Goal: Answer question/provide support: Share knowledge or assist other users

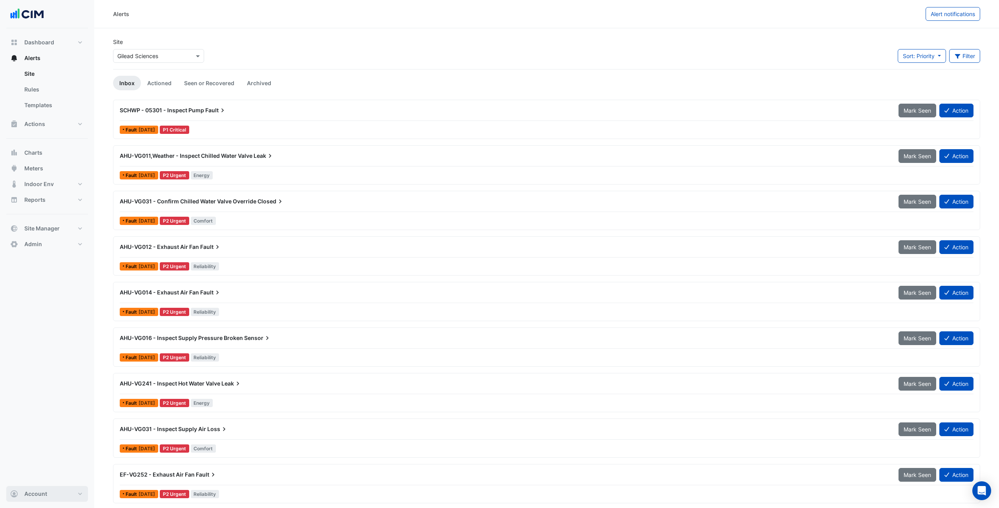
click at [80, 497] on button "Account" at bounding box center [47, 494] width 82 height 16
click at [61, 366] on div "Dashboard Portfolio Ratings Performance Alerts Site Rules Templates Actions Sit…" at bounding box center [47, 257] width 82 height 458
click at [71, 244] on button "Admin" at bounding box center [47, 244] width 82 height 16
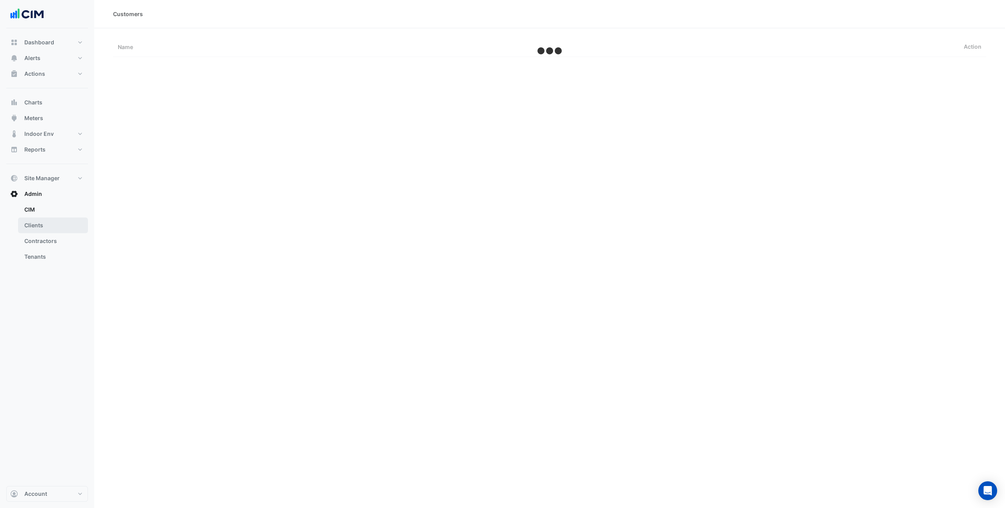
click at [65, 226] on link "Clients" at bounding box center [53, 225] width 70 height 16
select select "***"
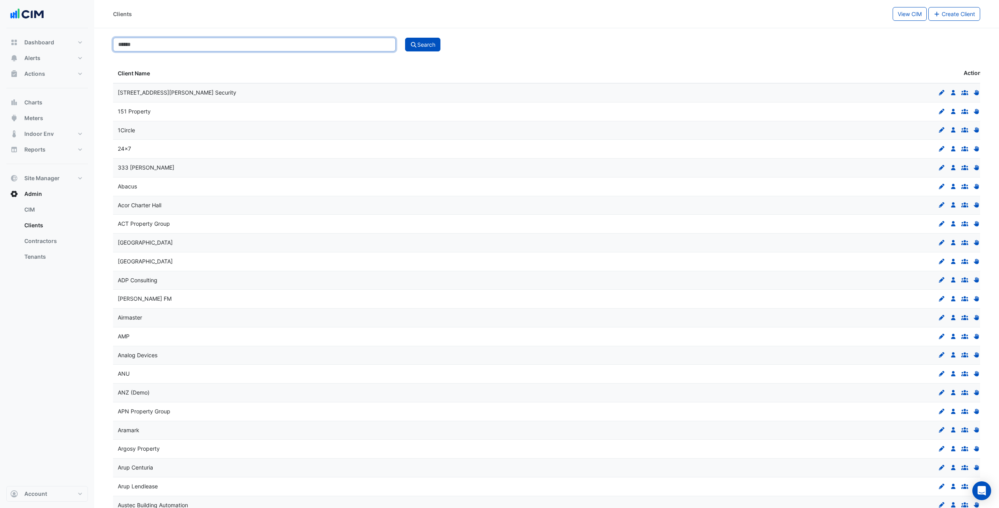
click at [149, 47] on input at bounding box center [254, 45] width 283 height 14
type input "********"
click at [405, 38] on button "Search" at bounding box center [422, 45] width 35 height 14
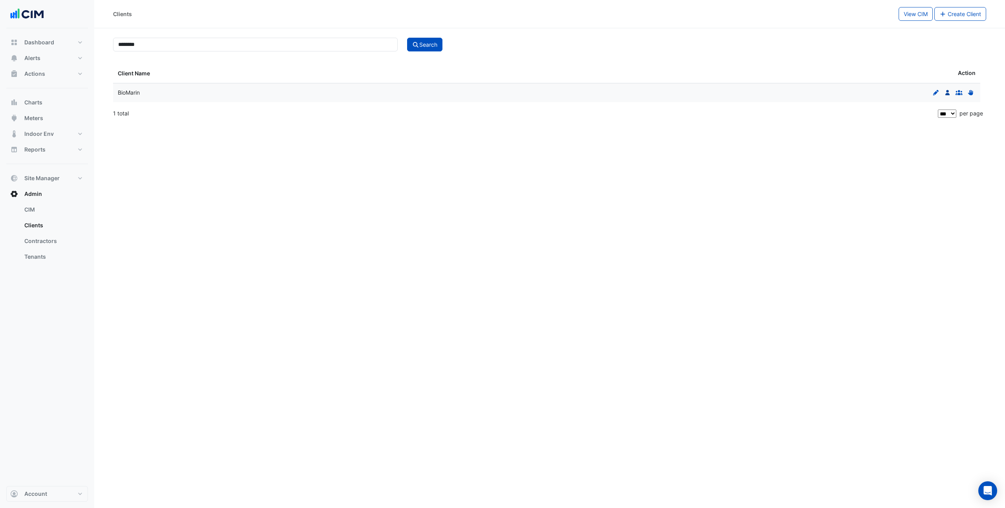
click at [947, 94] on icon at bounding box center [947, 92] width 4 height 5
select select "***"
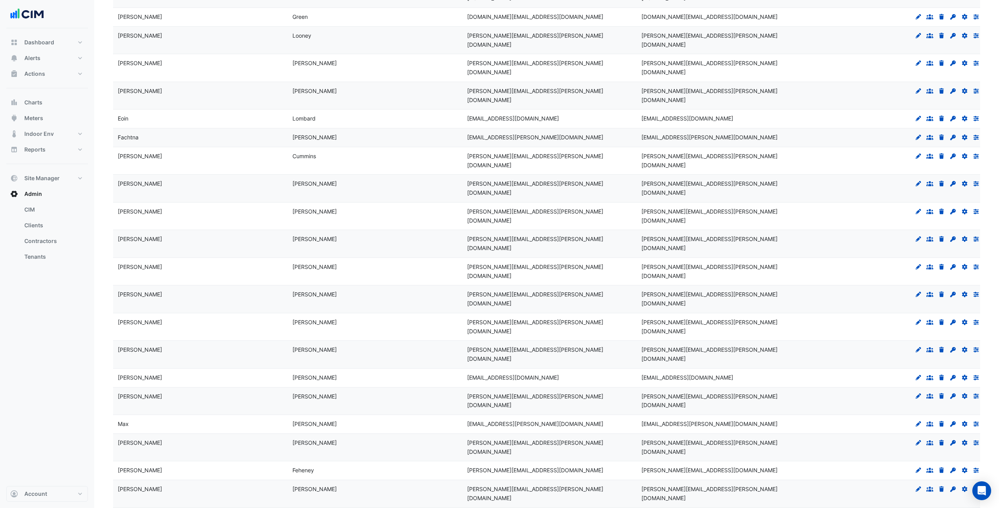
scroll to position [249, 0]
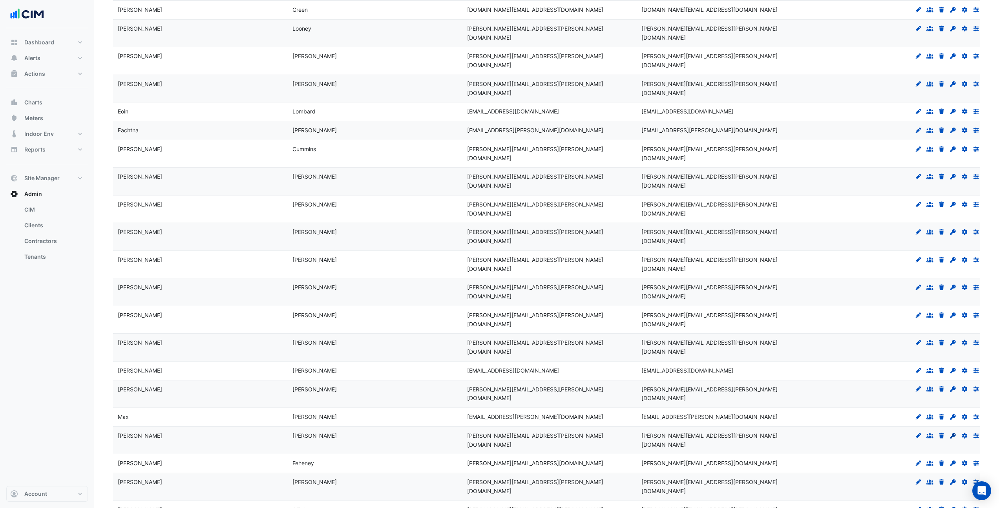
click at [956, 433] on icon "Set Password" at bounding box center [952, 435] width 7 height 5
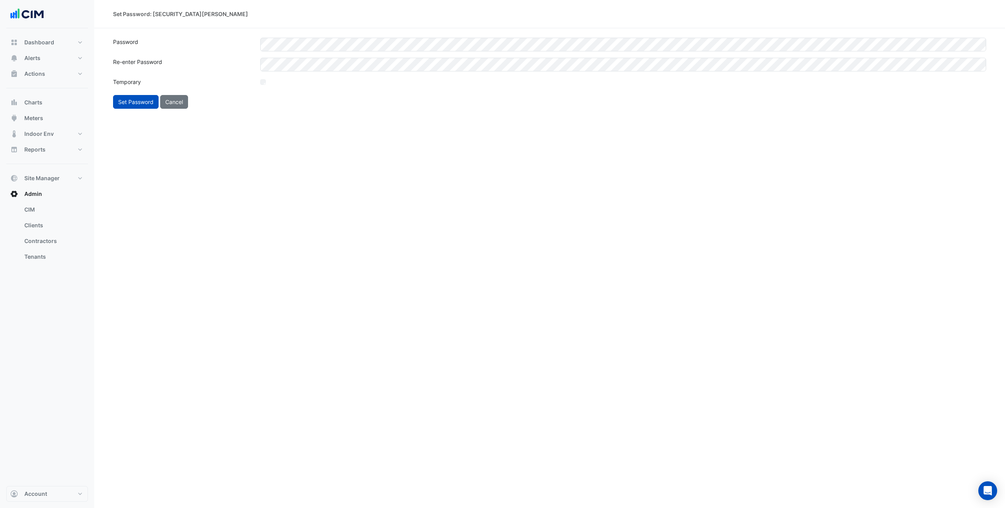
drag, startPoint x: 387, startPoint y: 128, endPoint x: 281, endPoint y: 126, distance: 106.0
click at [387, 128] on div "Set Password: Michael Dennehy Password Re-enter Password Temporary Set Password…" at bounding box center [549, 254] width 910 height 508
click at [142, 100] on button "Set Password" at bounding box center [136, 102] width 46 height 14
select select "***"
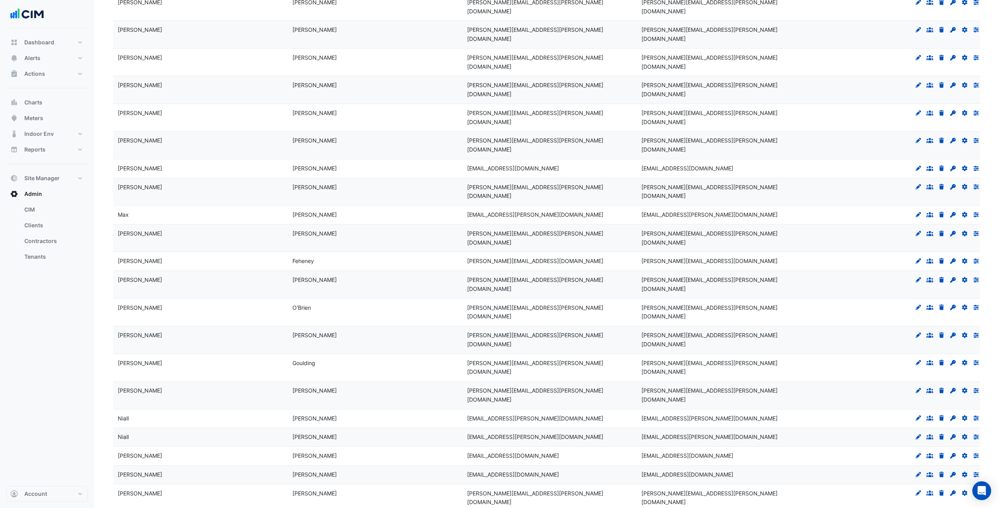
scroll to position [454, 0]
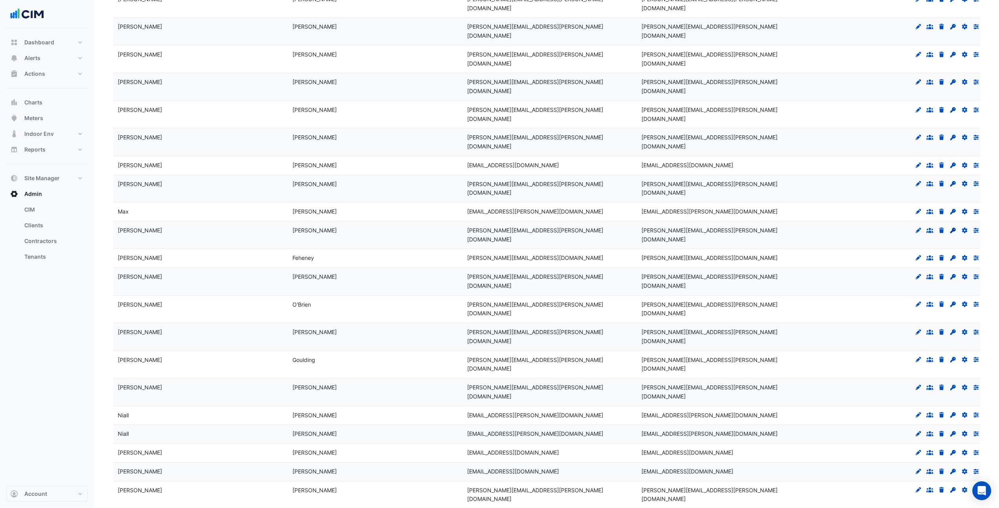
click at [952, 228] on icon at bounding box center [952, 230] width 5 height 5
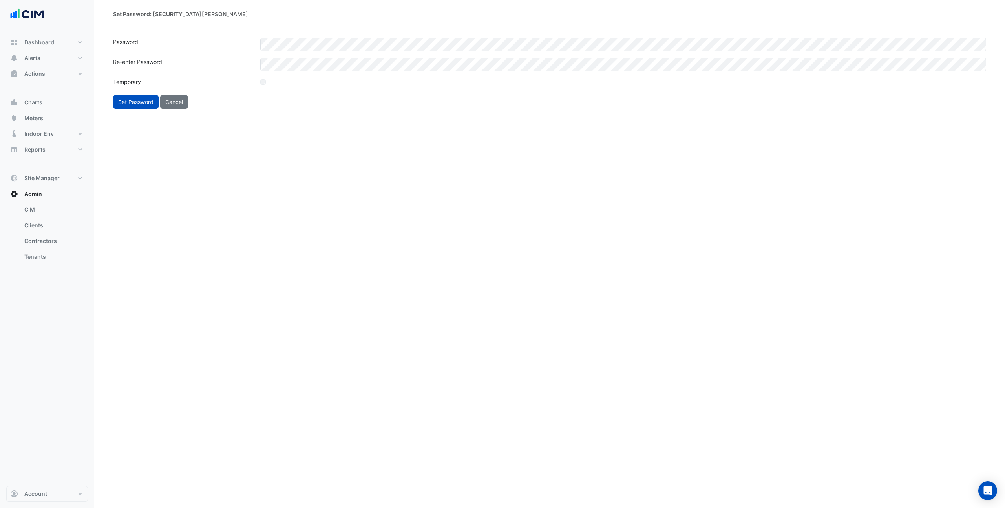
drag, startPoint x: 335, startPoint y: 131, endPoint x: 269, endPoint y: 128, distance: 66.0
click at [333, 130] on div "Set Password: Michael Dennehy Password Re-enter Password Temporary Set Password…" at bounding box center [549, 254] width 910 height 508
click at [137, 102] on button "Set Password" at bounding box center [136, 102] width 46 height 14
select select "***"
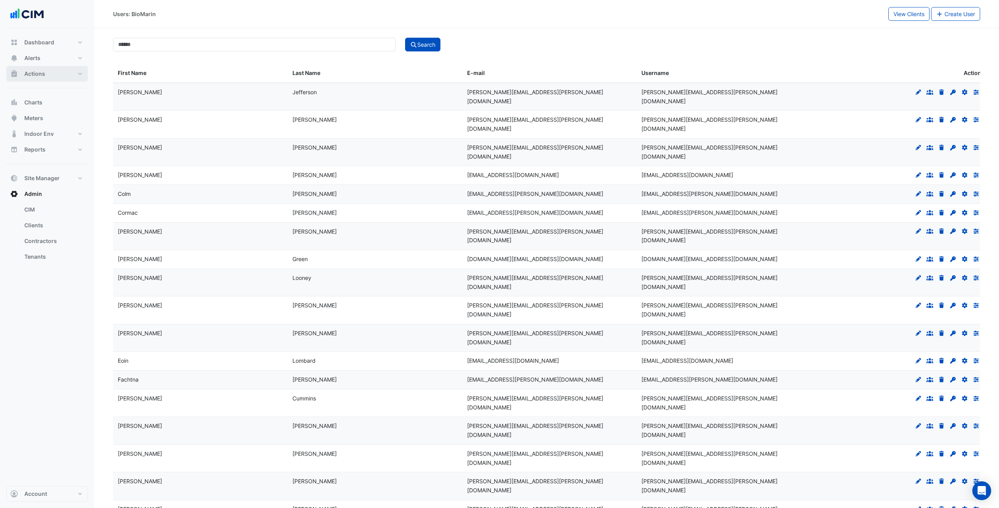
click at [53, 70] on button "Actions" at bounding box center [47, 74] width 82 height 16
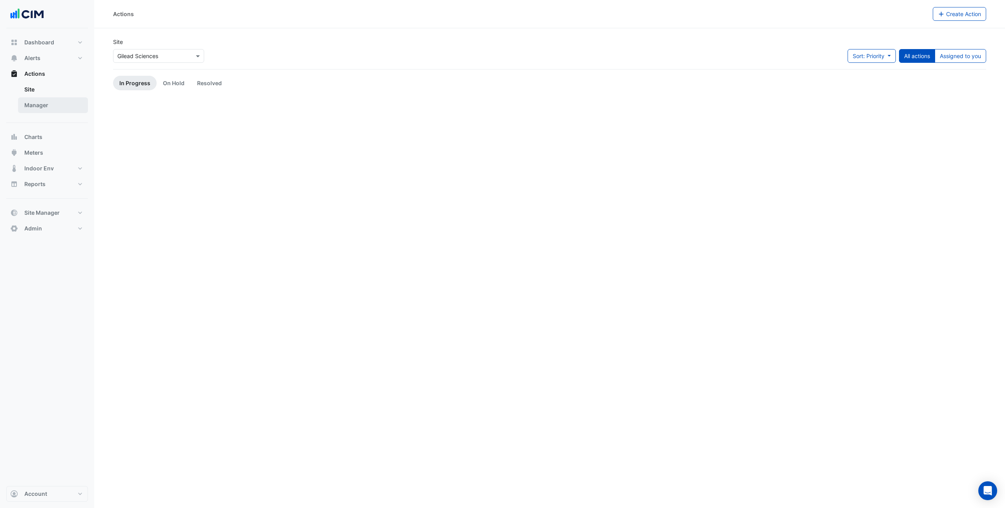
click at [48, 99] on link "Manager" at bounding box center [53, 105] width 70 height 16
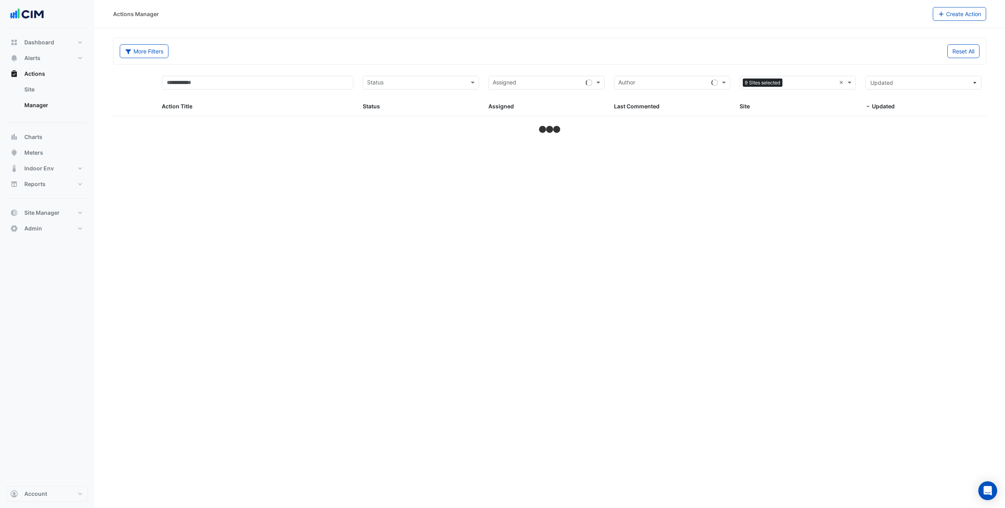
select select "***"
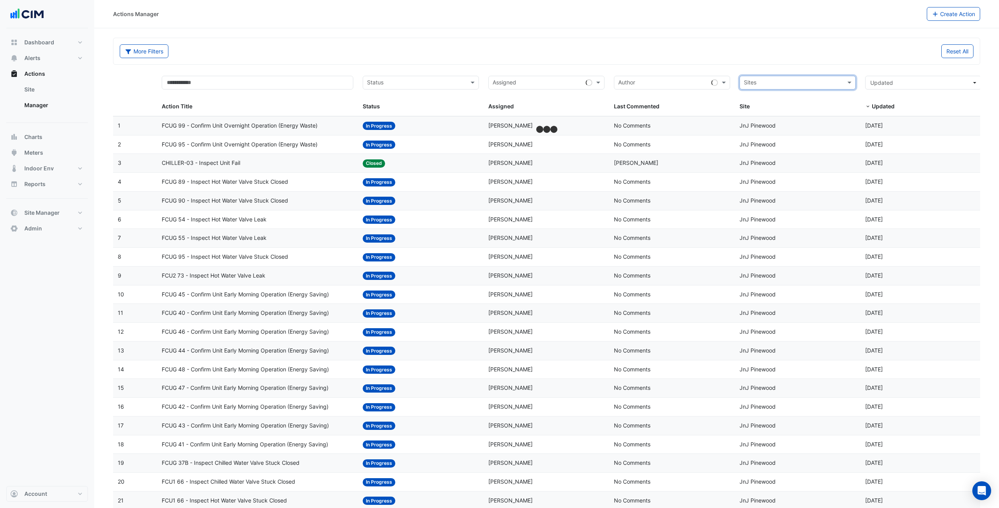
type input "*"
type input "*********"
click at [795, 113] on span "3 Hardman Street" at bounding box center [800, 111] width 96 height 7
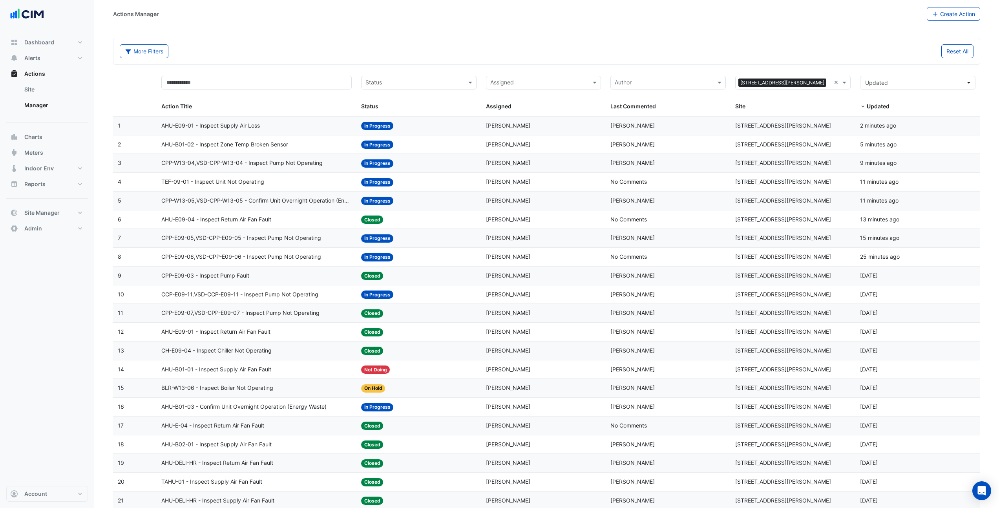
click at [288, 162] on span "CPP-W13-04,VSD-CPP-W13-04 - Inspect Pump Not Operating" at bounding box center [241, 163] width 161 height 9
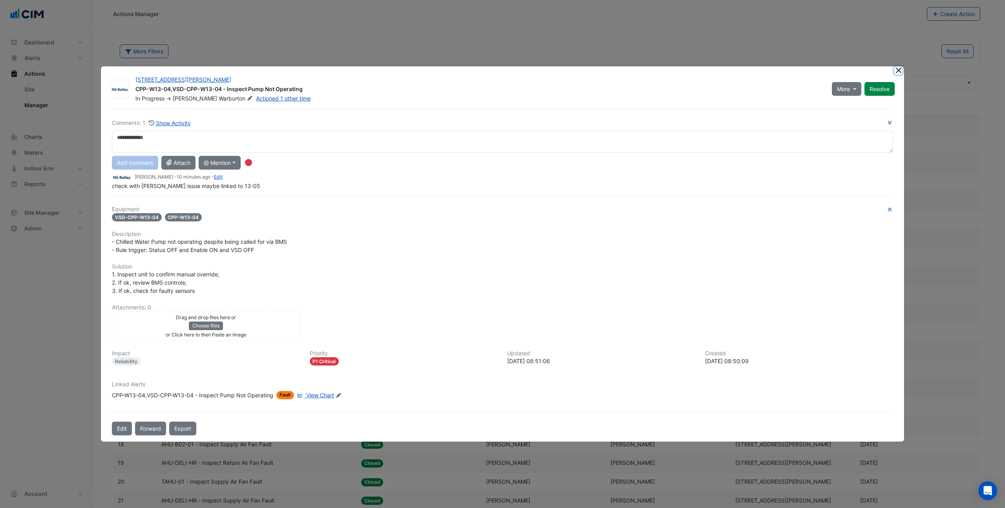
click at [899, 71] on button "Close" at bounding box center [898, 70] width 8 height 8
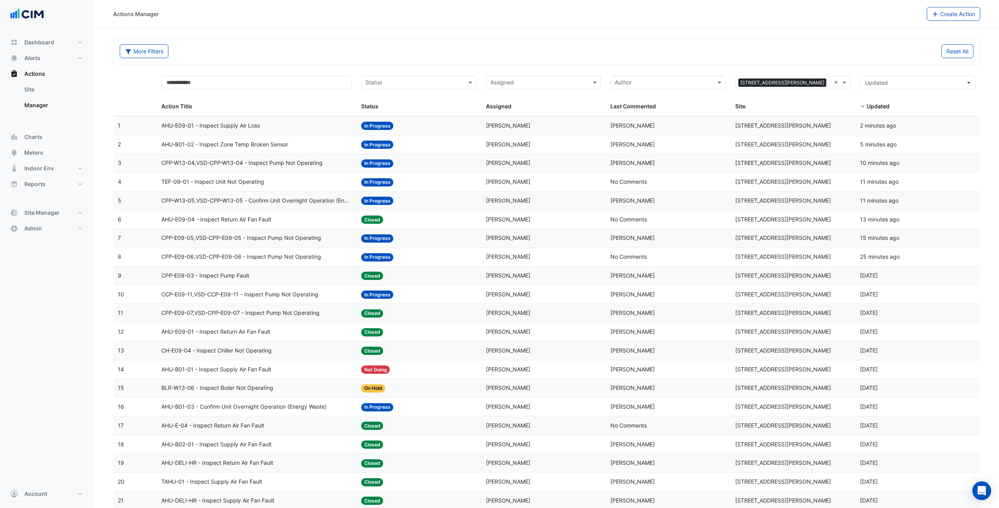
click at [278, 206] on datatable-body-cell "Action Title: CPP-W13-05,VSD-CPP-W13-05 - Confirm Unit Overnight Operation (Ene…" at bounding box center [257, 201] width 200 height 18
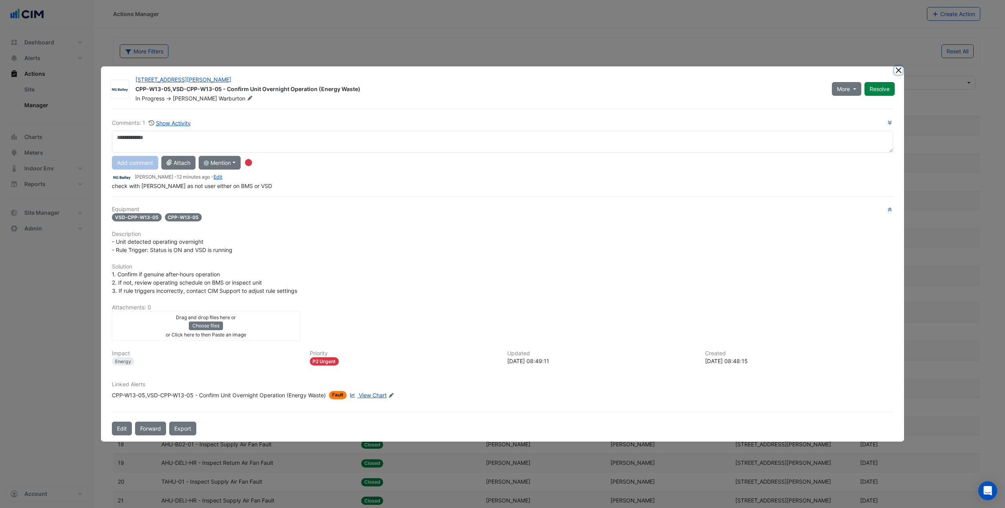
click at [899, 72] on button "Close" at bounding box center [898, 70] width 8 height 8
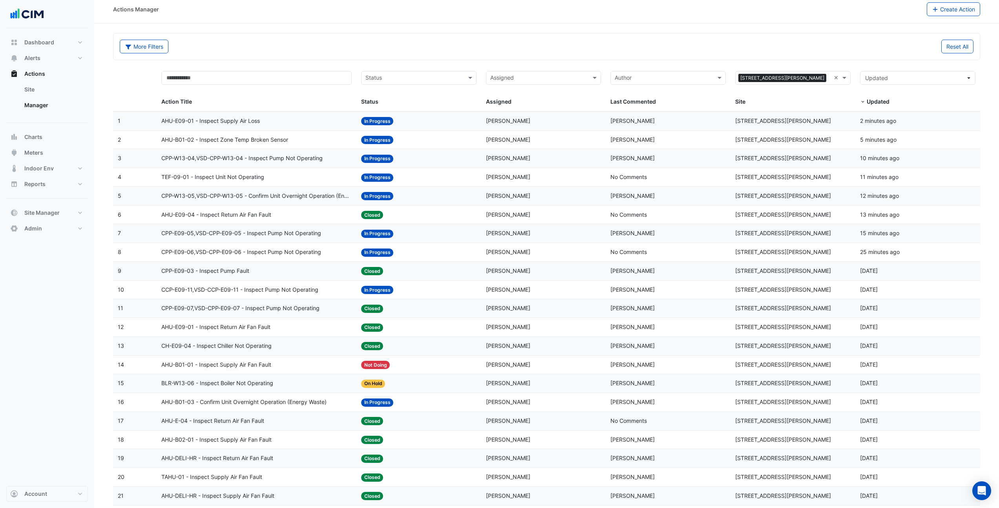
scroll to position [6, 0]
click at [276, 398] on span "AHU-B01-03 - Confirm Unit Overnight Operation (Energy Waste)" at bounding box center [243, 400] width 165 height 9
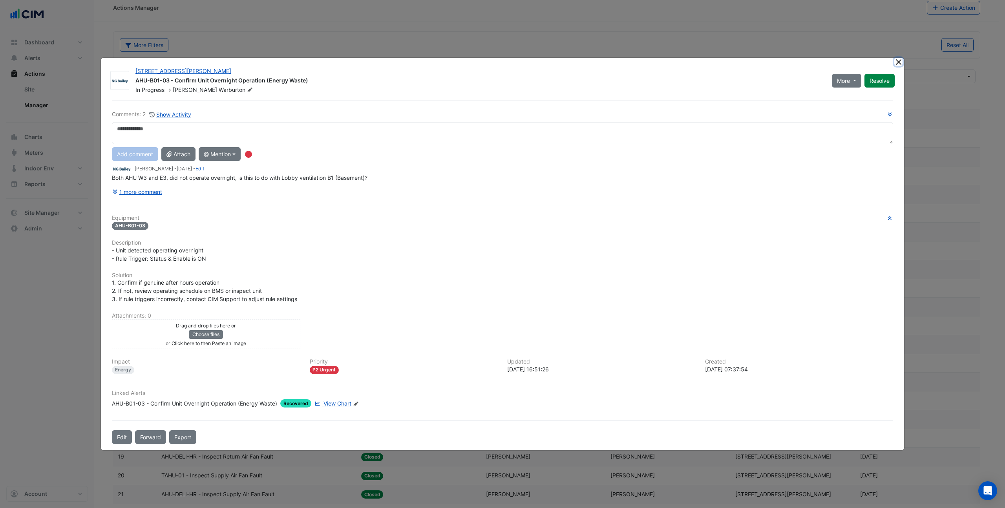
click at [896, 62] on button "Close" at bounding box center [898, 62] width 8 height 8
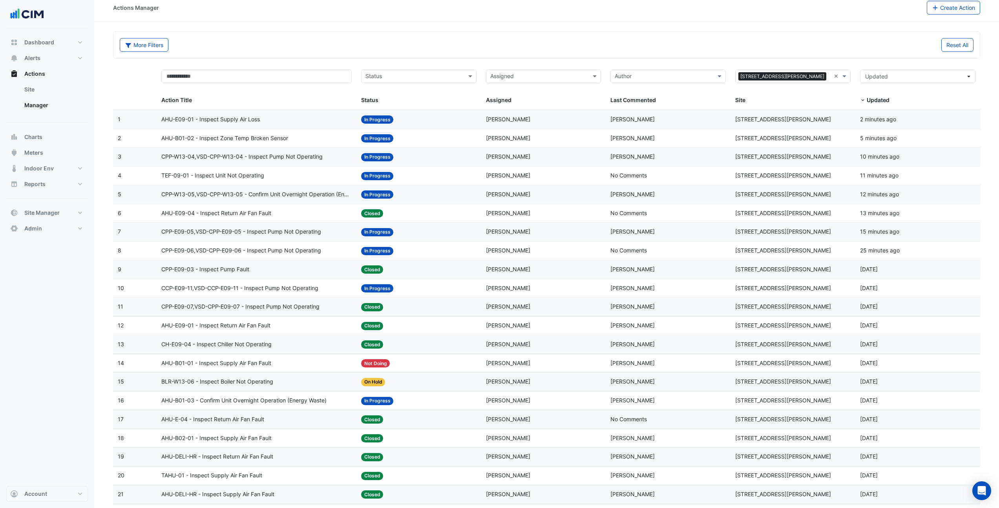
click at [279, 155] on span "CPP-W13-04,VSD-CPP-W13-04 - Inspect Pump Not Operating" at bounding box center [241, 156] width 161 height 9
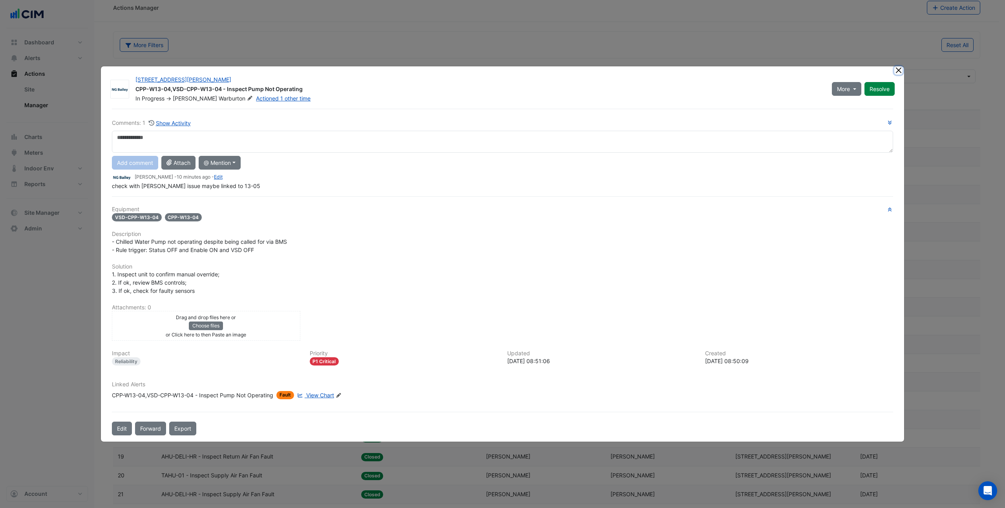
click at [898, 67] on button "Close" at bounding box center [898, 70] width 8 height 8
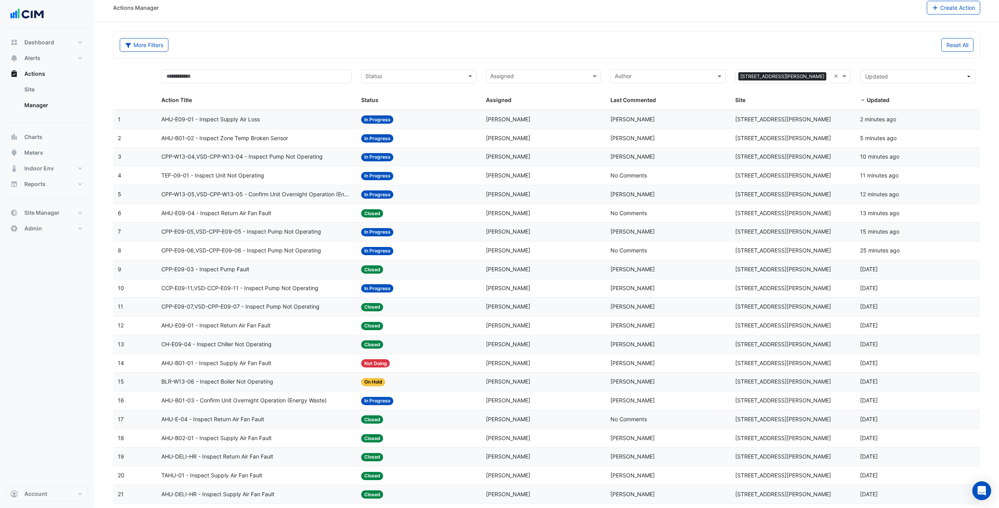
click at [314, 195] on span "CPP-W13-05,VSD-CPP-W13-05 - Confirm Unit Overnight Operation (Energy Waste)" at bounding box center [256, 194] width 190 height 9
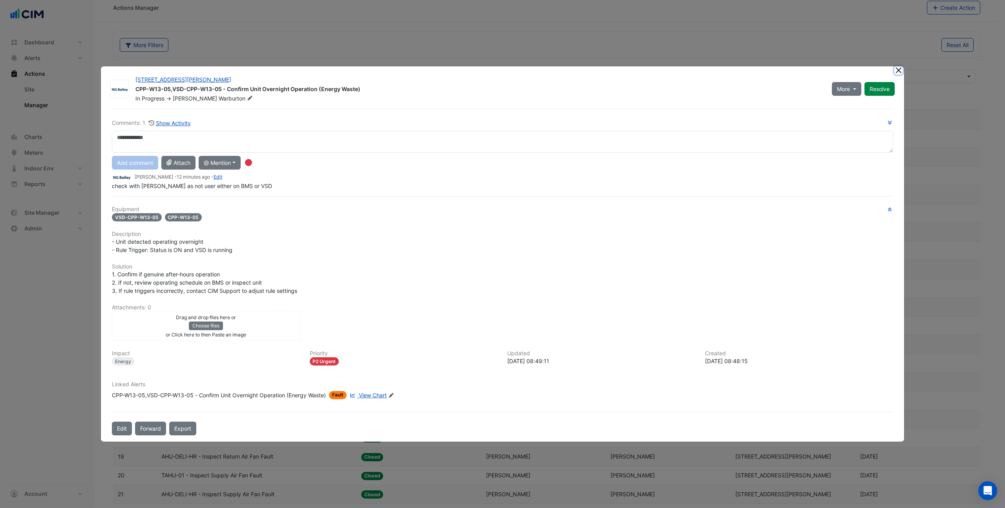
click at [899, 69] on button "Close" at bounding box center [898, 70] width 8 height 8
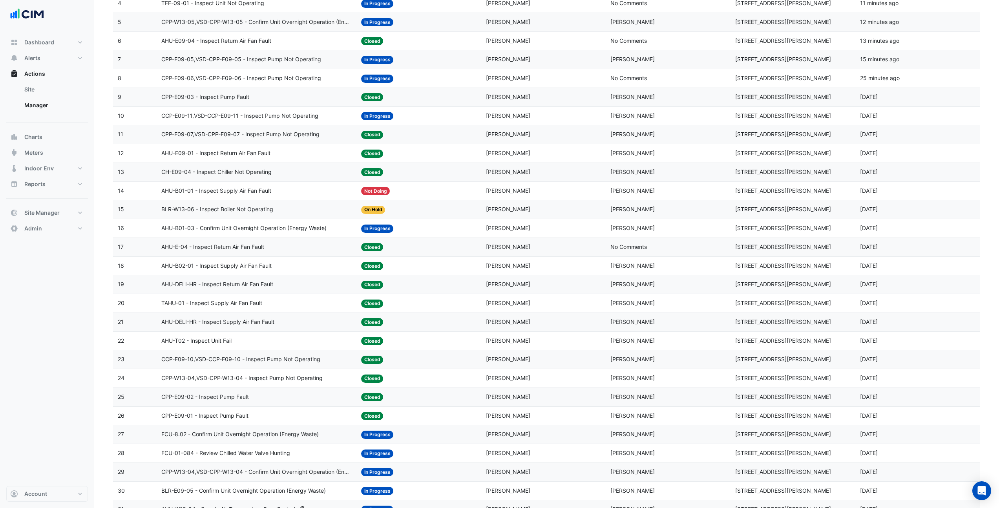
scroll to position [179, 0]
click at [270, 474] on span "CPP-W13-04,VSD-CPP-W13-04 - Confirm Unit Overnight Operation (Energy Waste)" at bounding box center [256, 471] width 190 height 9
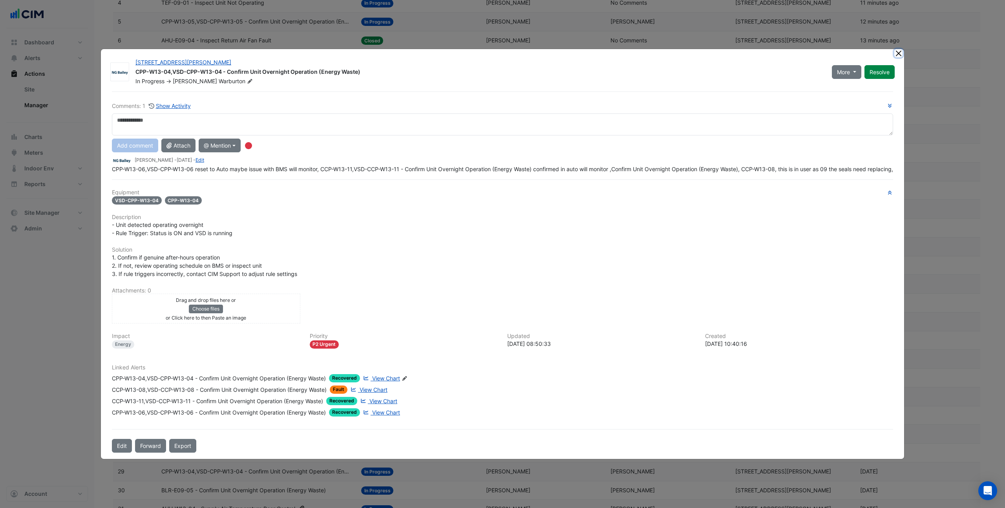
click at [899, 49] on button "Close" at bounding box center [898, 53] width 8 height 8
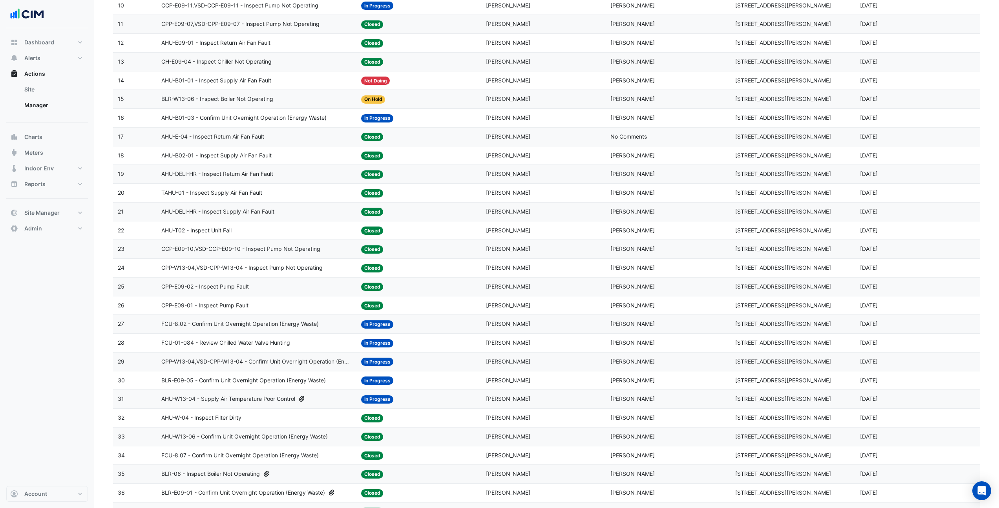
scroll to position [289, 0]
click at [268, 379] on span "BLR-E09-05 - Confirm Unit Overnight Operation (Energy Waste)" at bounding box center [243, 380] width 164 height 9
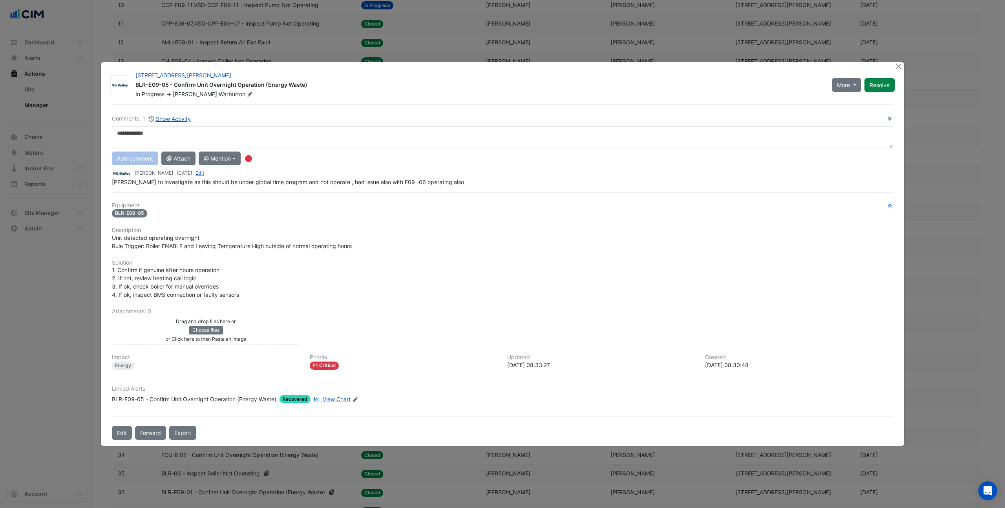
click at [336, 399] on span "View Chart" at bounding box center [337, 399] width 28 height 7
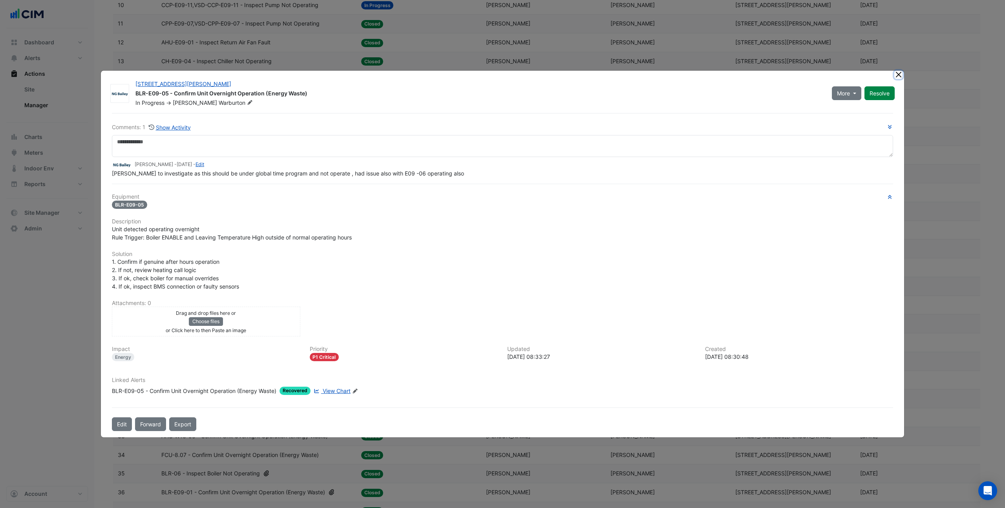
click at [900, 77] on button "Close" at bounding box center [898, 75] width 8 height 8
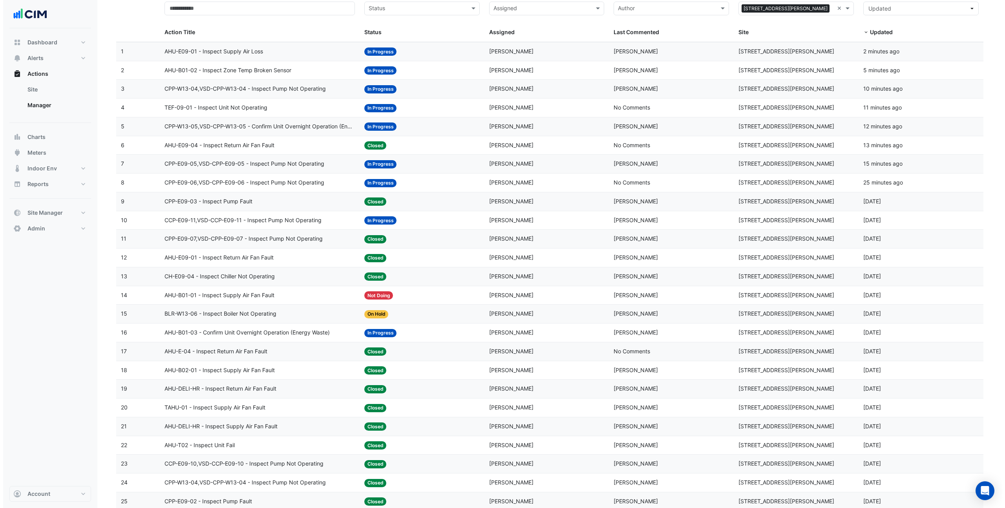
scroll to position [0, 0]
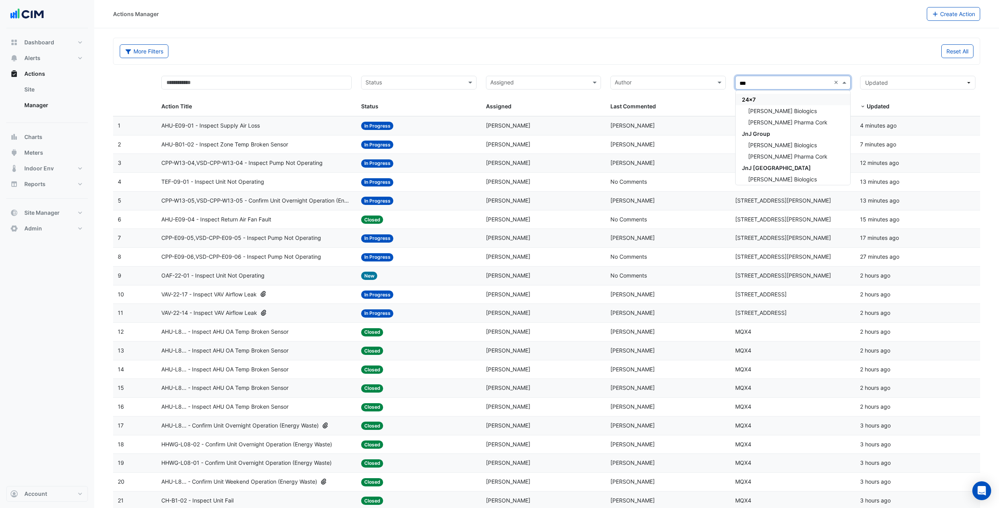
type input "****"
click at [790, 105] on div "[PERSON_NAME] Biologics" at bounding box center [792, 110] width 115 height 11
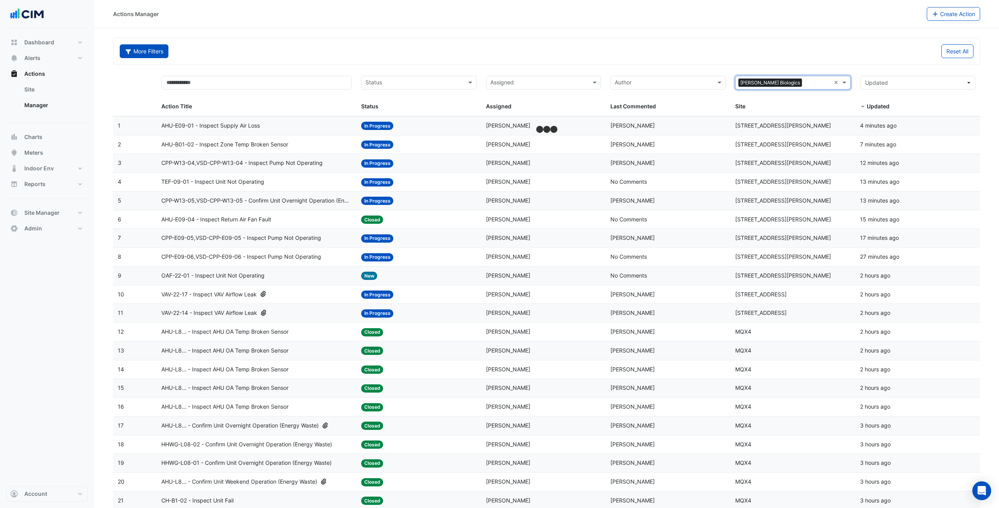
click at [141, 54] on button "More Filters" at bounding box center [144, 51] width 49 height 14
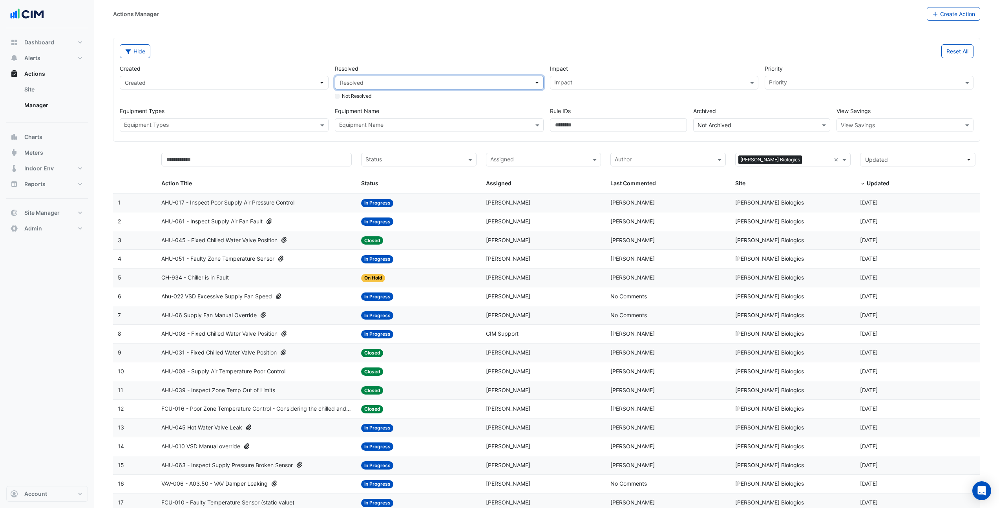
click at [364, 80] on span "Resolved" at bounding box center [437, 82] width 194 height 8
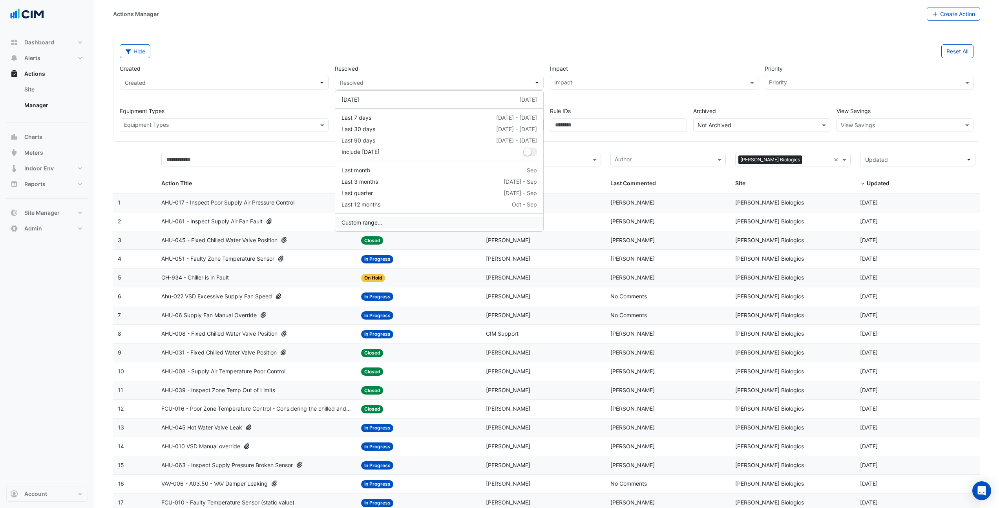
click at [376, 225] on button "Custom range..." at bounding box center [439, 222] width 208 height 11
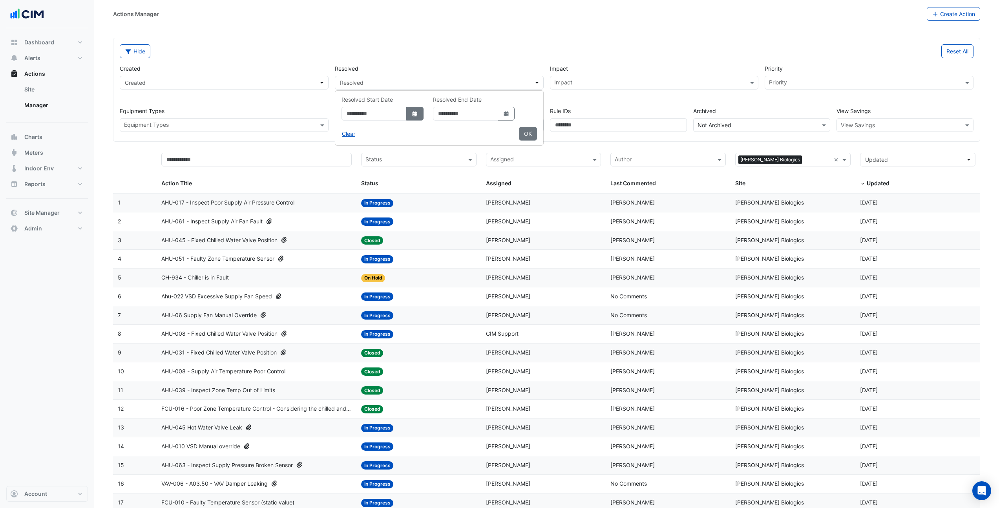
click at [418, 110] on fa-icon "Select Date" at bounding box center [414, 113] width 7 height 7
select select "**"
select select "****"
click at [366, 133] on select "*** *** *** *** *** *** *** *** *** *** *** ***" at bounding box center [364, 130] width 30 height 12
select select "*"
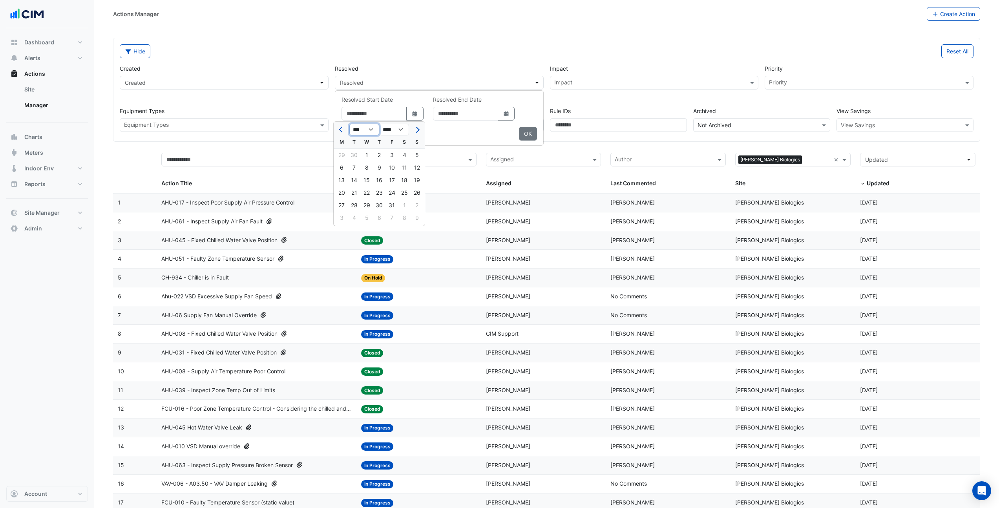
click at [349, 124] on select "*** *** *** *** *** *** *** *** *** *** *** ***" at bounding box center [364, 130] width 30 height 12
click at [351, 155] on div "1" at bounding box center [354, 155] width 13 height 13
type input "**********"
click at [508, 115] on icon "dropDown" at bounding box center [506, 113] width 5 height 5
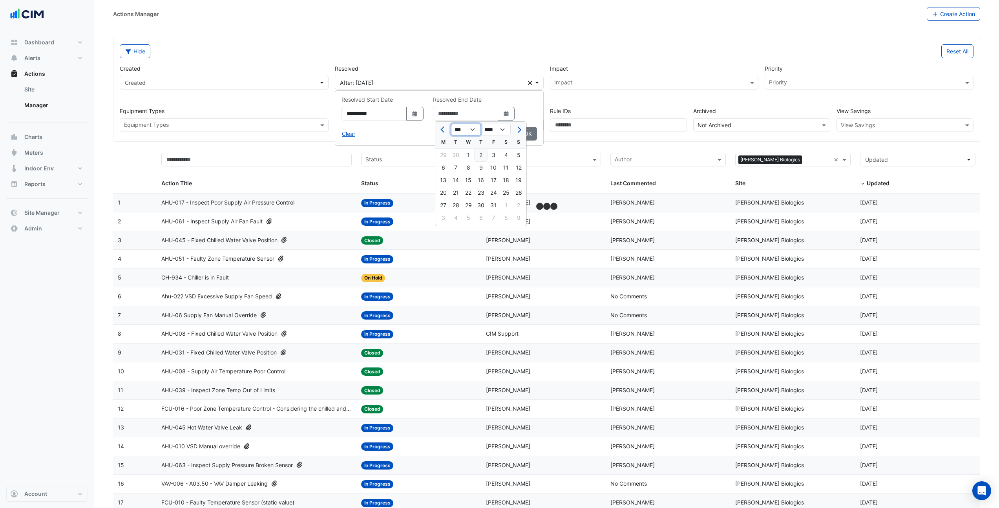
click at [470, 130] on select "*** *** *** *** *** ***" at bounding box center [466, 130] width 30 height 12
select select "*"
click at [451, 124] on select "*** *** *** *** *** ***" at bounding box center [466, 130] width 30 height 12
click at [459, 207] on div "30" at bounding box center [455, 205] width 13 height 13
type input "**********"
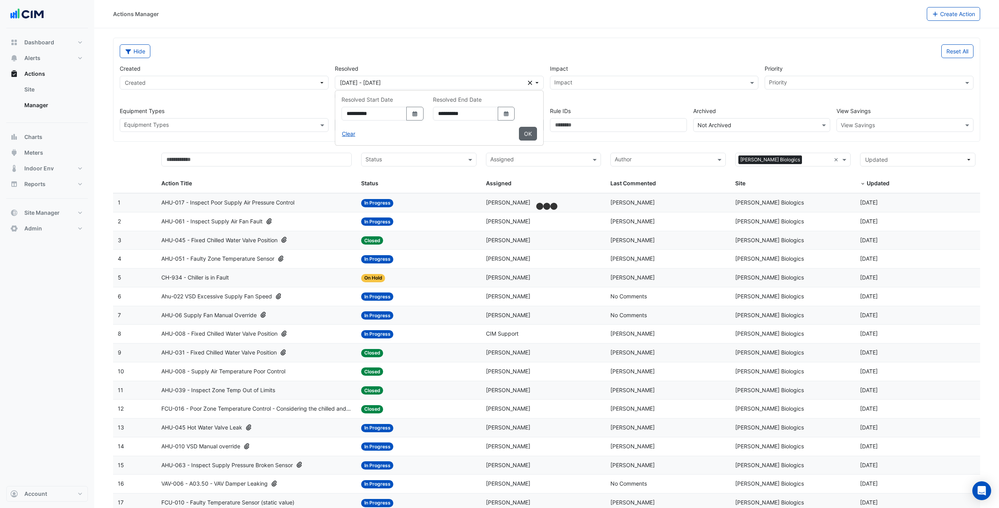
click at [531, 135] on button "OK" at bounding box center [528, 134] width 18 height 14
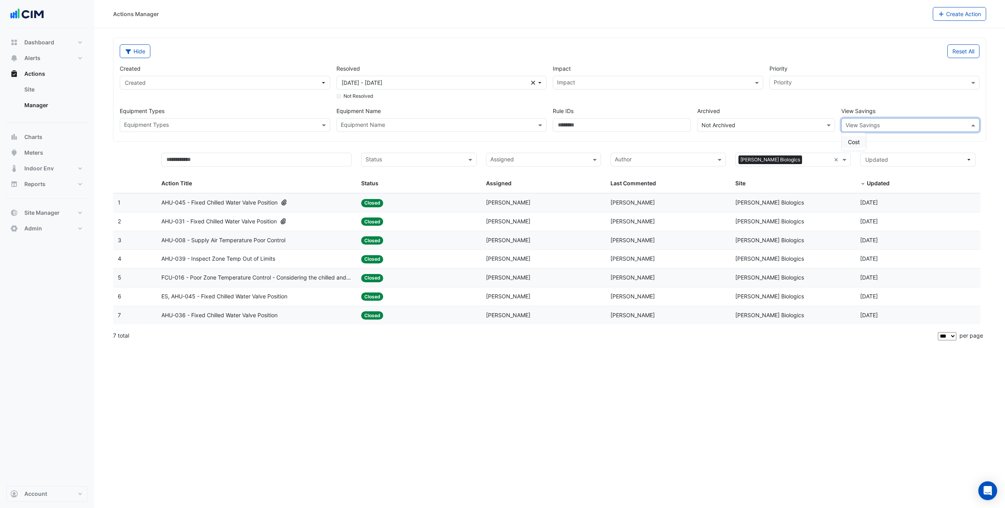
click at [877, 119] on div "View Savings" at bounding box center [910, 125] width 138 height 14
click at [855, 140] on span "Cost" at bounding box center [854, 142] width 12 height 7
click at [834, 106] on div "Created Created Resolved 01 Jul 25 - 30 Sep 25 Clear Not Resolved Impact Impact…" at bounding box center [550, 95] width 866 height 74
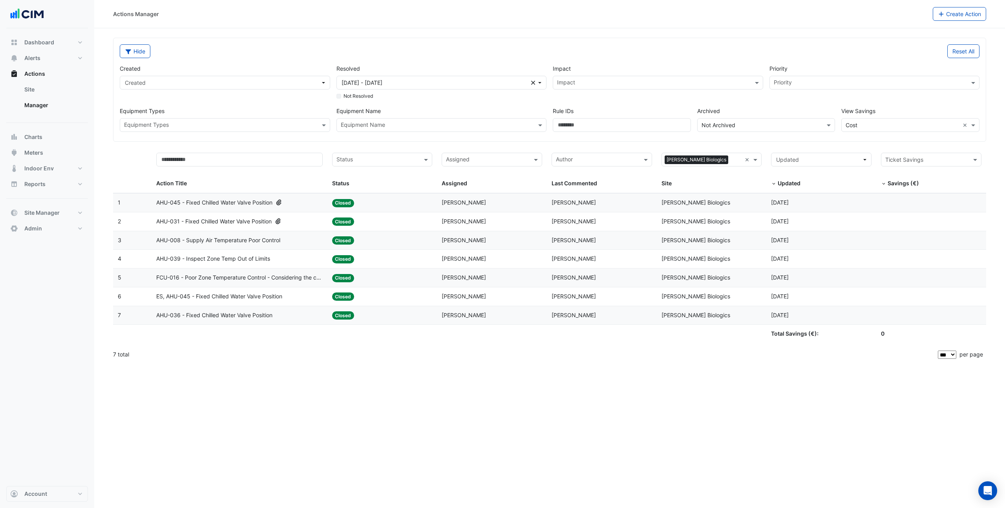
click at [304, 203] on div "AHU-045 - Fixed Chilled Water Valve Position" at bounding box center [239, 202] width 166 height 9
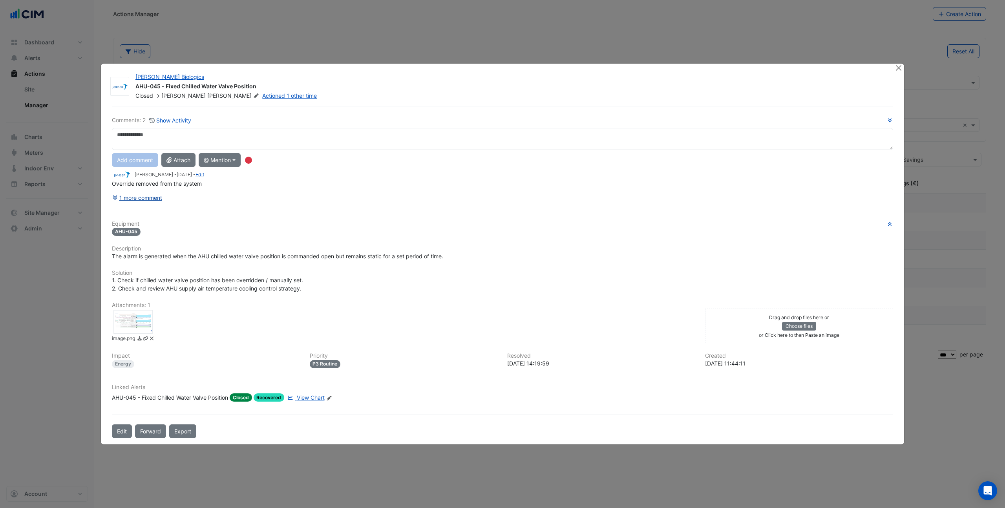
click at [148, 196] on button "1 more comment" at bounding box center [137, 198] width 51 height 14
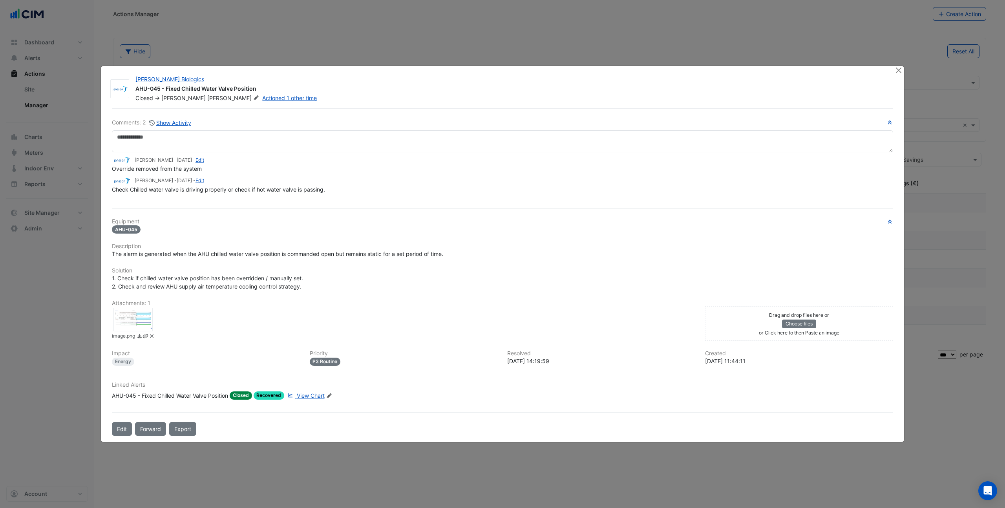
click at [140, 318] on div at bounding box center [132, 320] width 39 height 24
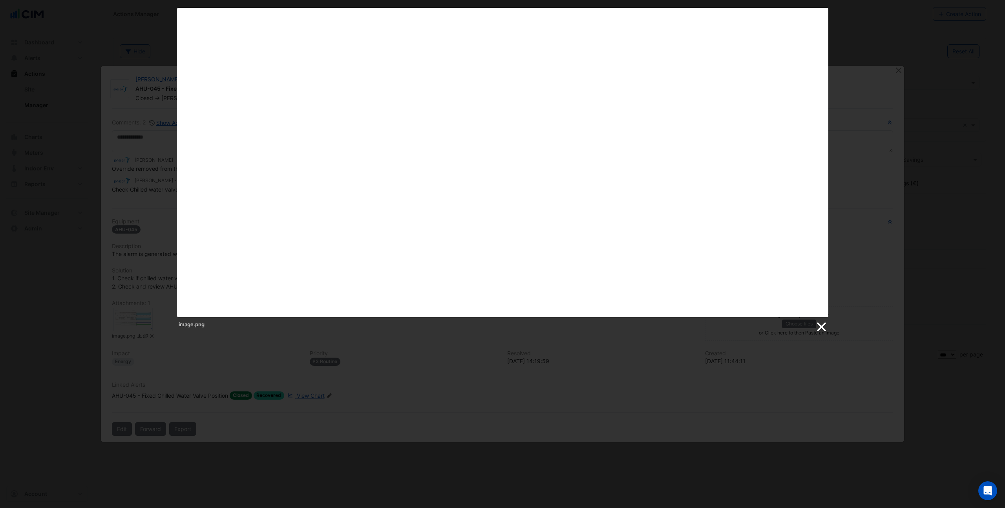
click at [823, 325] on link at bounding box center [821, 327] width 12 height 12
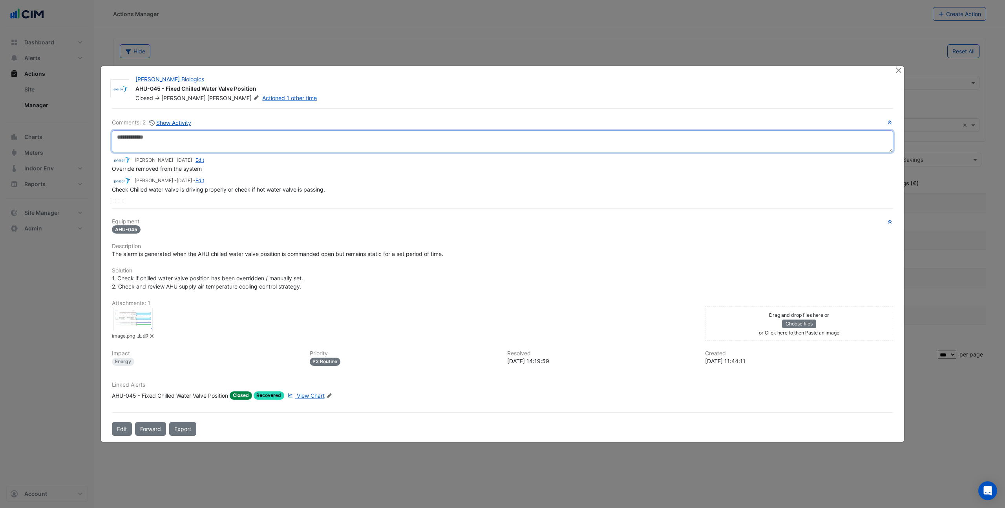
click at [191, 146] on textarea at bounding box center [502, 141] width 781 height 22
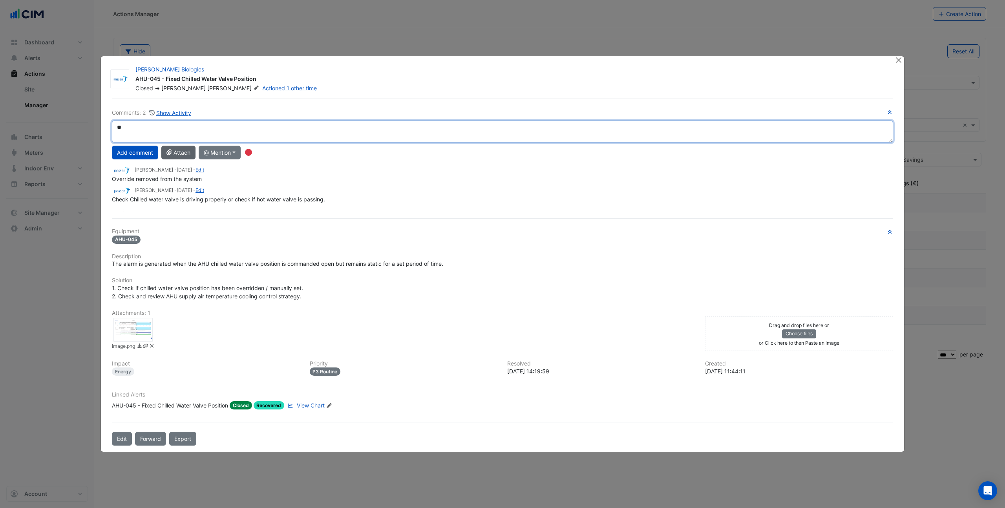
type textarea "*"
click at [151, 159] on div "**********" at bounding box center [502, 160] width 781 height 104
type textarea "**********"
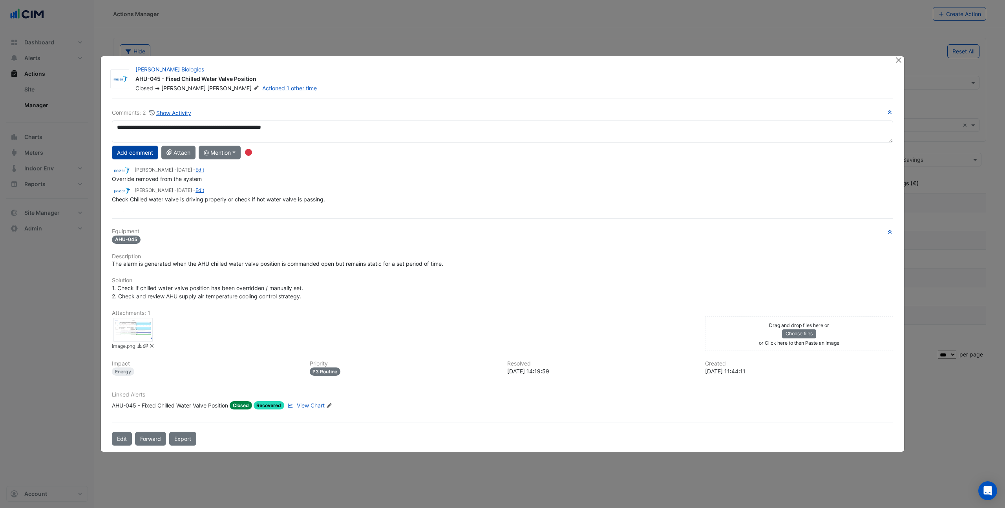
click at [142, 152] on button "Add comment" at bounding box center [135, 153] width 46 height 14
click at [898, 62] on button "Close" at bounding box center [898, 60] width 8 height 8
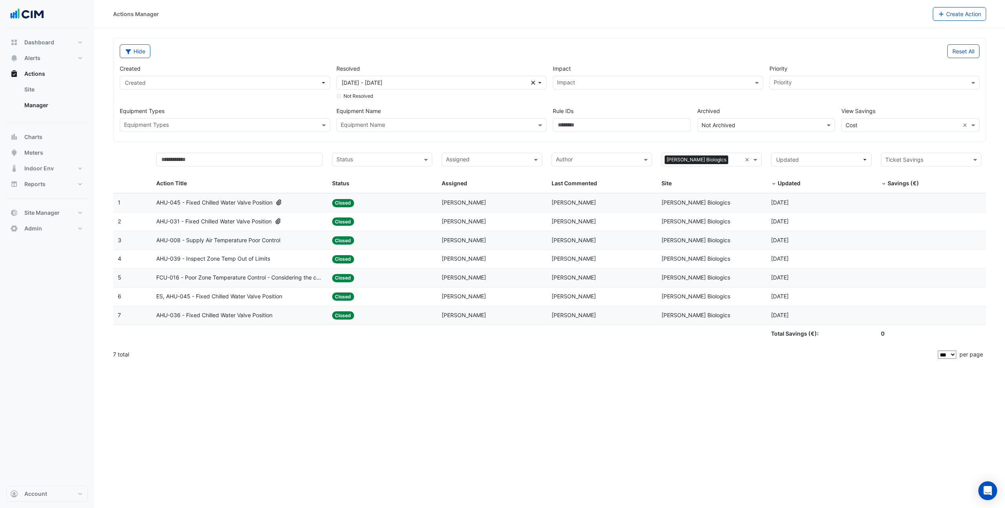
click at [238, 199] on span "AHU-045 - Fixed Chilled Water Valve Position" at bounding box center [214, 202] width 116 height 9
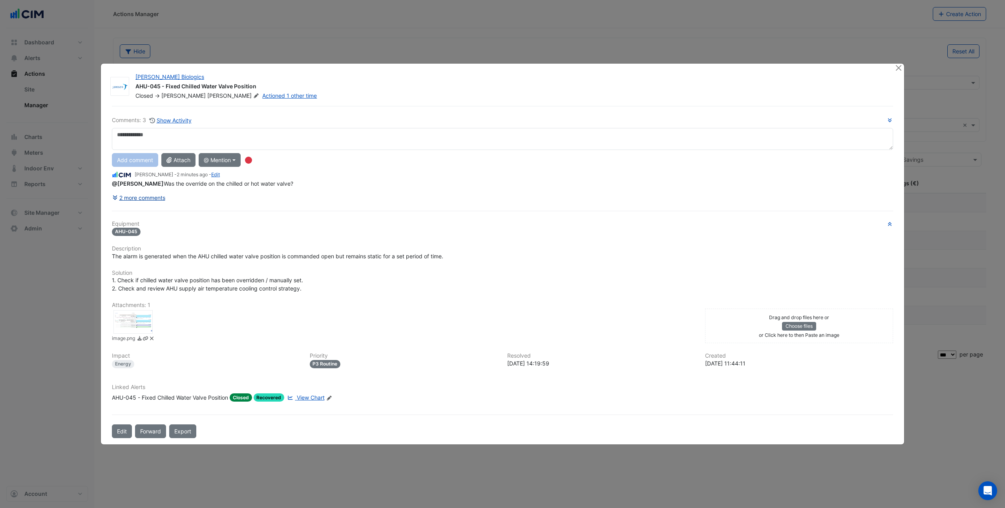
click at [159, 196] on button "2 more comments" at bounding box center [139, 198] width 54 height 14
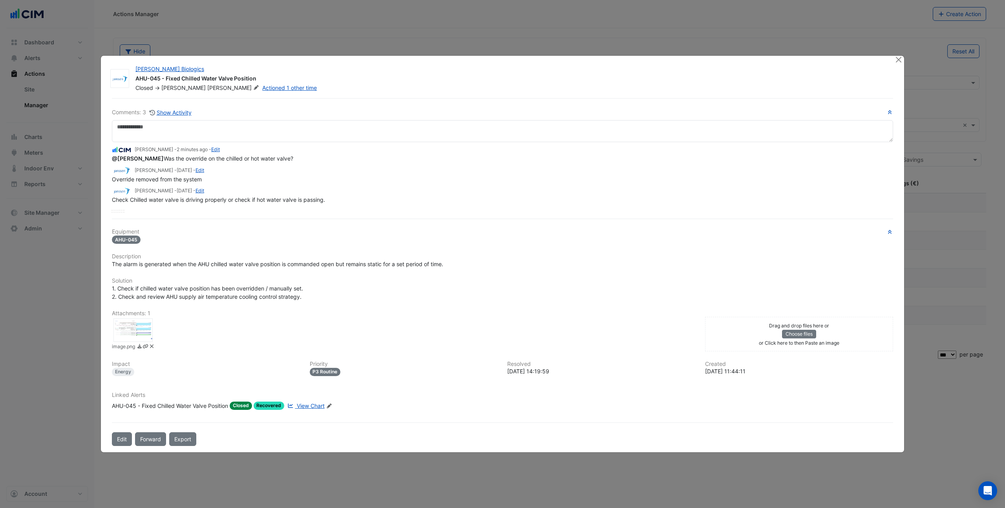
click at [135, 332] on div at bounding box center [132, 330] width 39 height 24
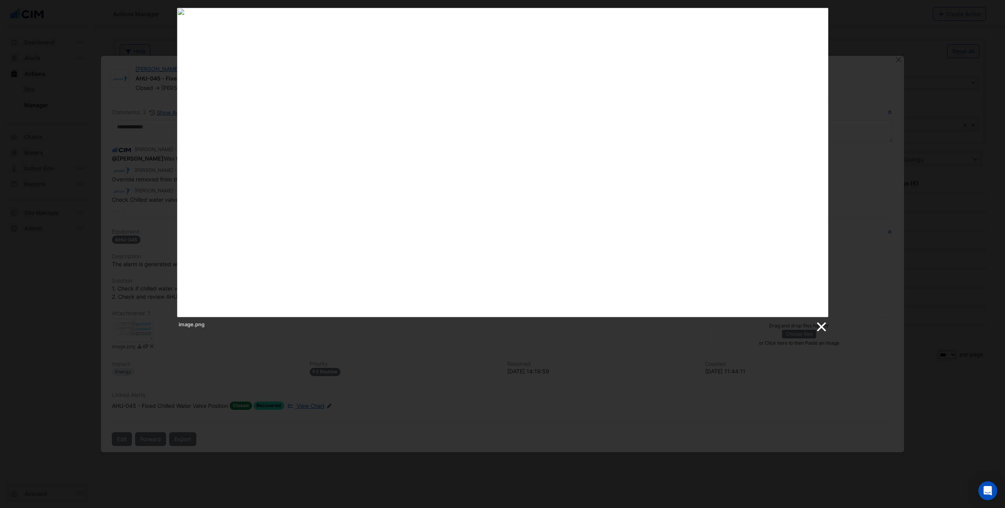
click at [822, 331] on link at bounding box center [821, 327] width 12 height 12
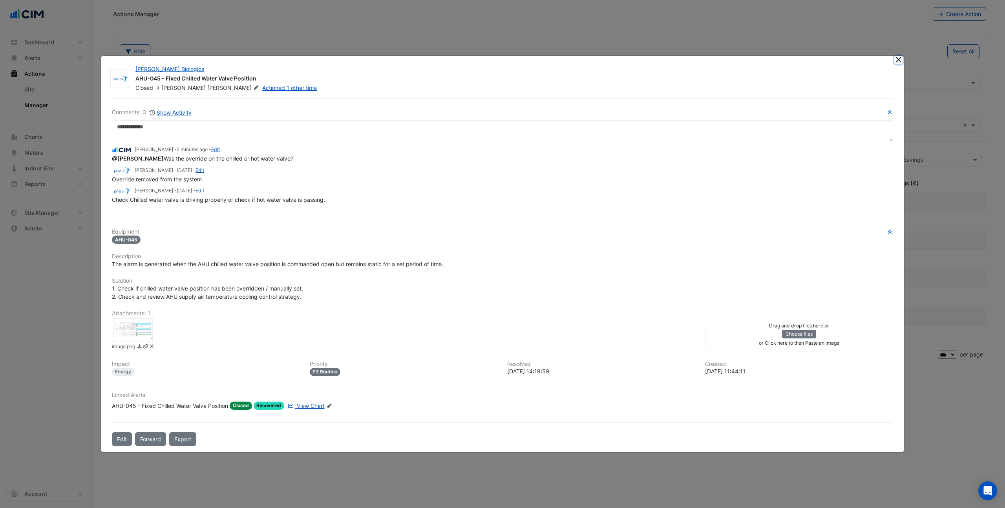
click at [898, 63] on button "Close" at bounding box center [898, 60] width 8 height 8
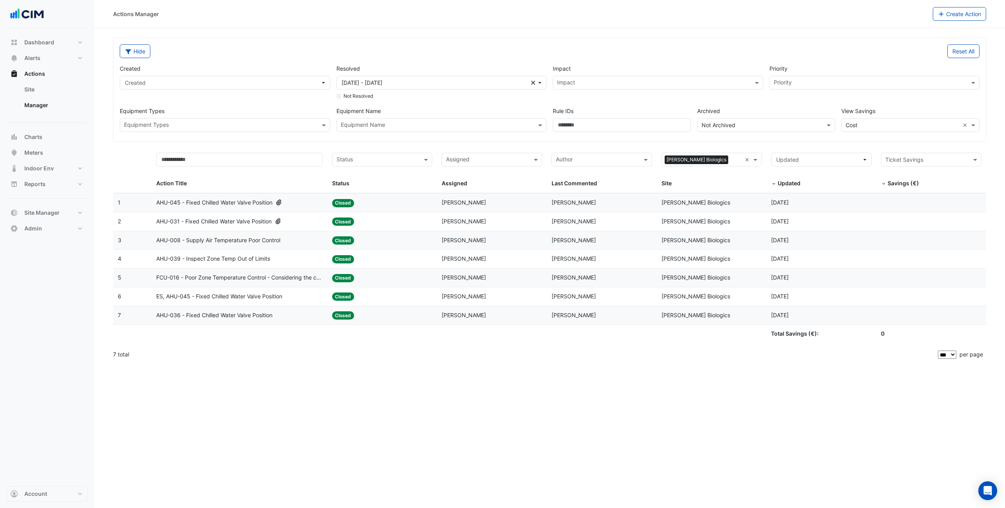
click at [237, 219] on span "AHU-031 - Fixed Chilled Water Valve Position" at bounding box center [213, 221] width 115 height 9
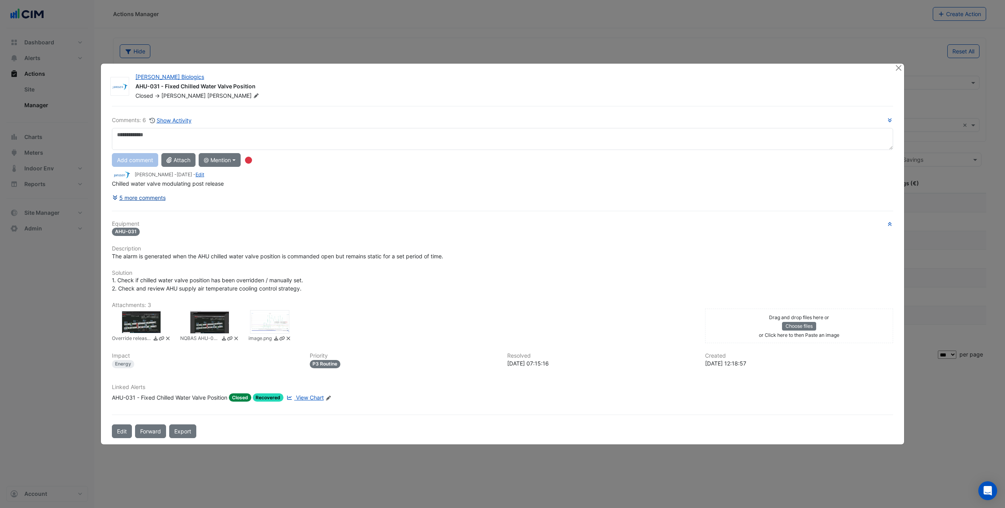
click at [153, 199] on button "5 more comments" at bounding box center [139, 198] width 54 height 14
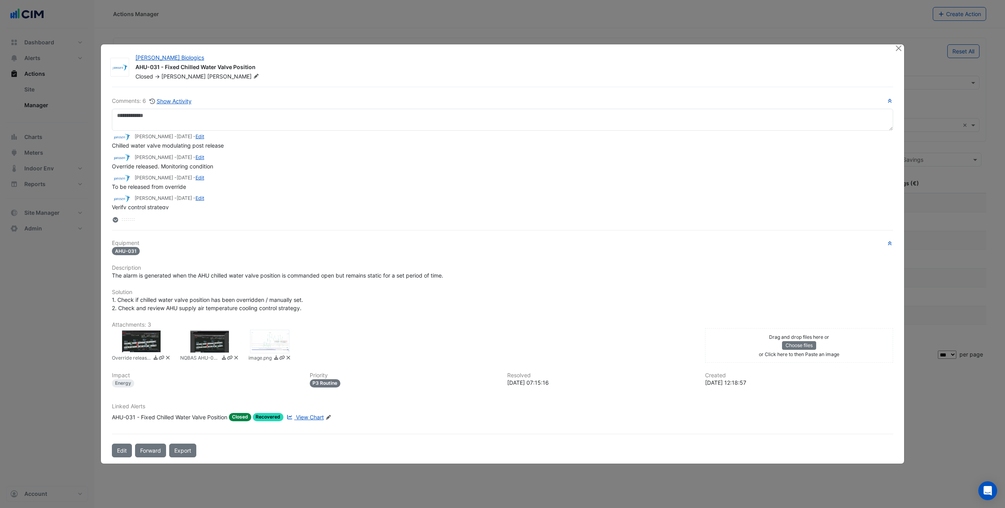
scroll to position [3, 0]
click at [272, 342] on div at bounding box center [269, 342] width 39 height 24
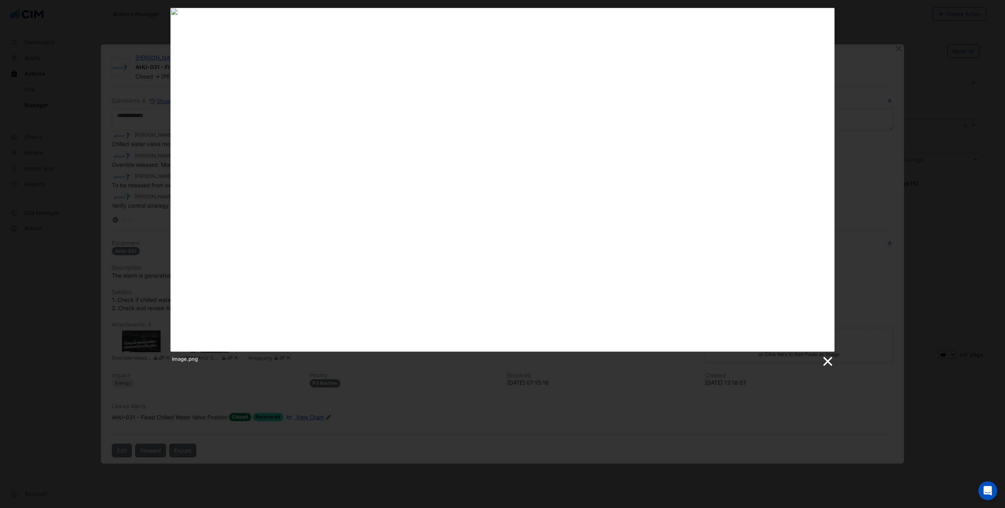
click at [828, 367] on link at bounding box center [827, 362] width 12 height 12
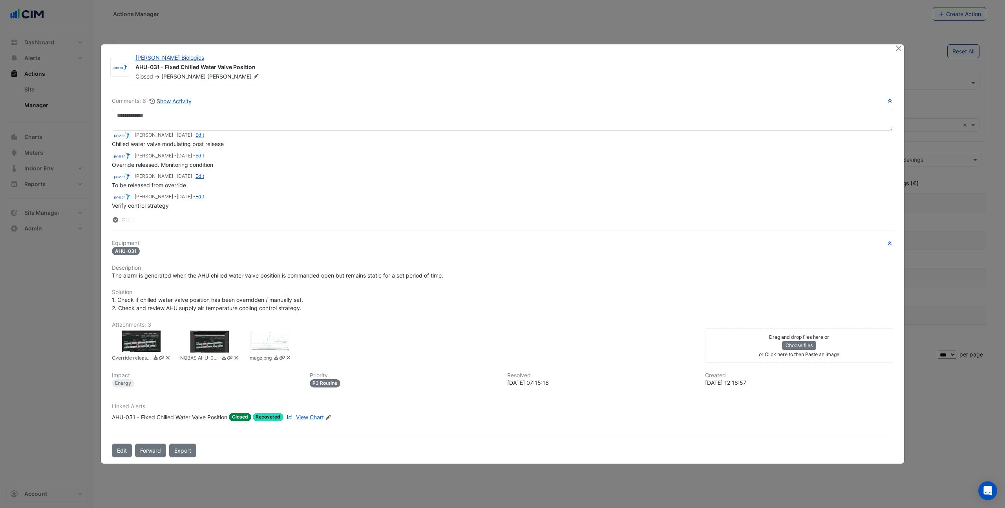
scroll to position [2, 0]
click at [314, 420] on span "View Chart" at bounding box center [310, 417] width 28 height 7
click at [898, 50] on button "Close" at bounding box center [898, 48] width 8 height 8
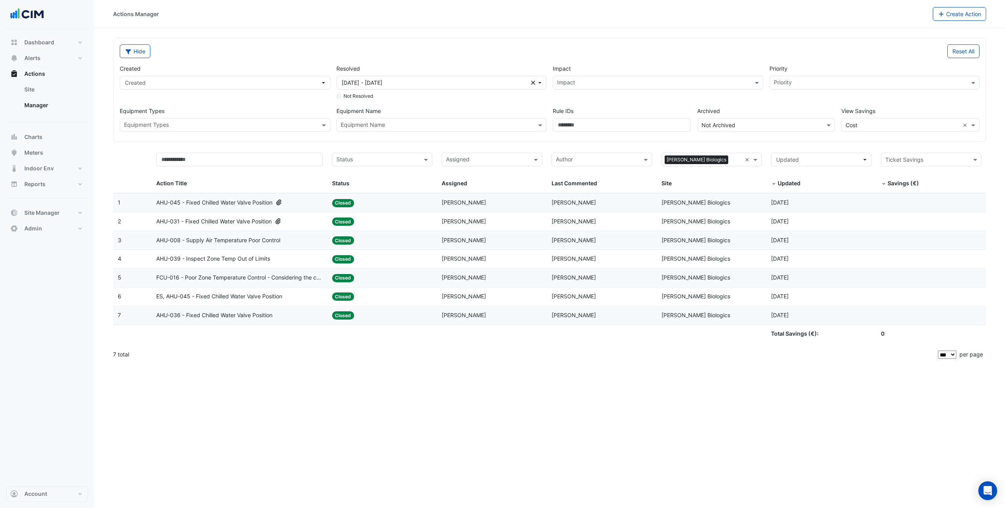
click at [280, 243] on span "AHU-008 - Supply Air Temperature Poor Control" at bounding box center [218, 240] width 124 height 9
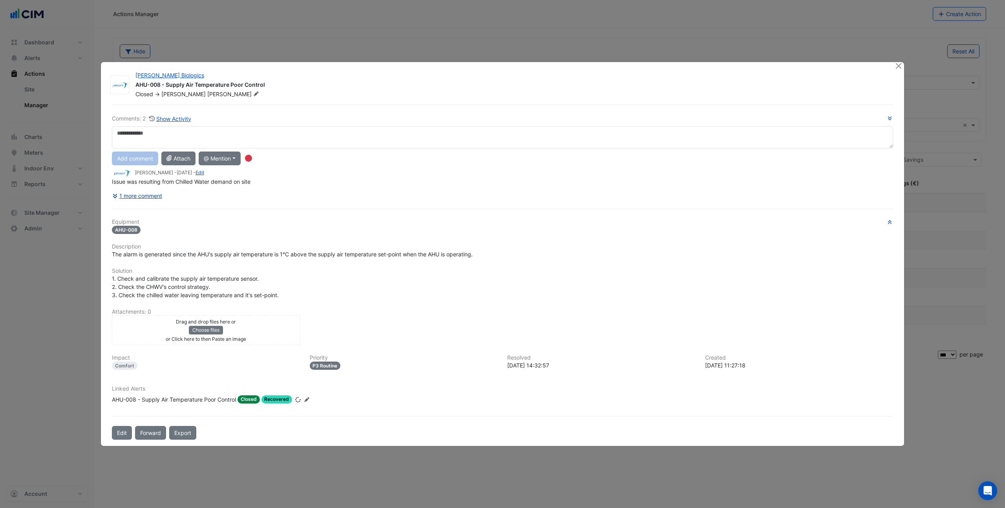
click at [155, 195] on button "1 more comment" at bounding box center [137, 196] width 51 height 14
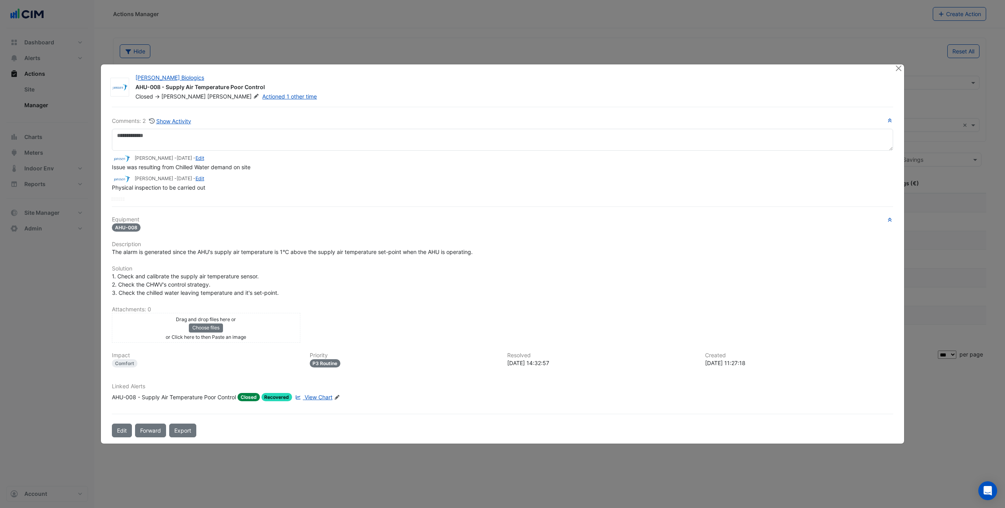
click at [902, 71] on div at bounding box center [899, 68] width 10 height 9
click at [901, 69] on button "Close" at bounding box center [898, 68] width 8 height 8
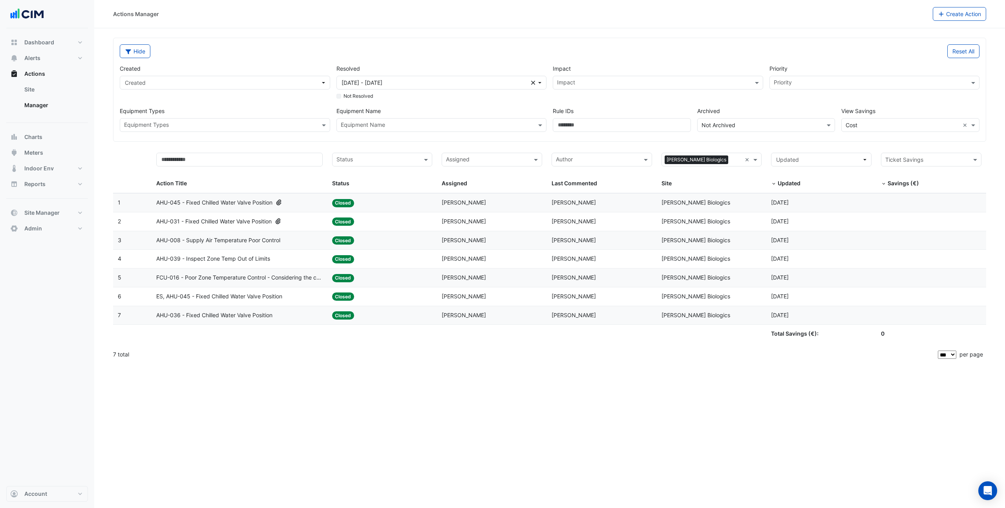
click at [284, 256] on div "AHU-039 - Inspect Zone Temp Out of Limits" at bounding box center [239, 258] width 166 height 9
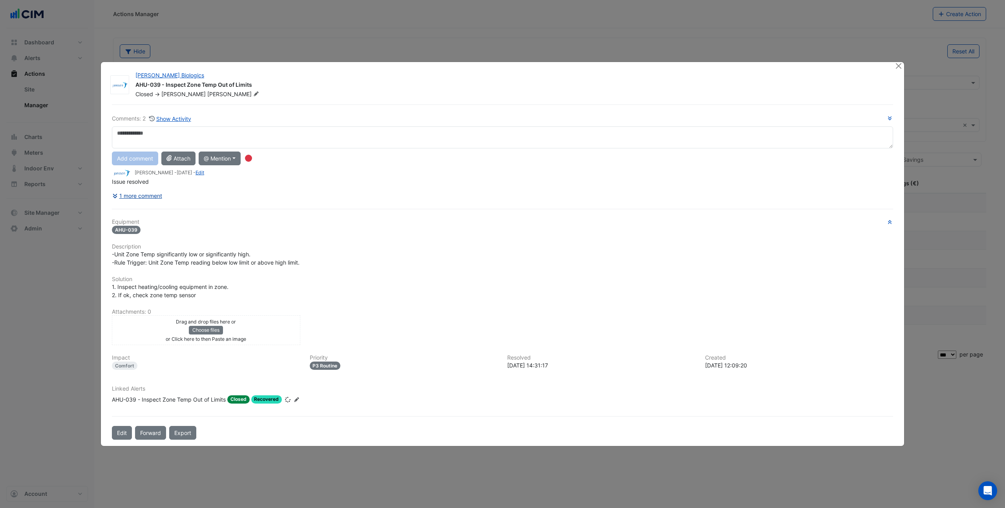
click at [151, 194] on button "1 more comment" at bounding box center [137, 196] width 51 height 14
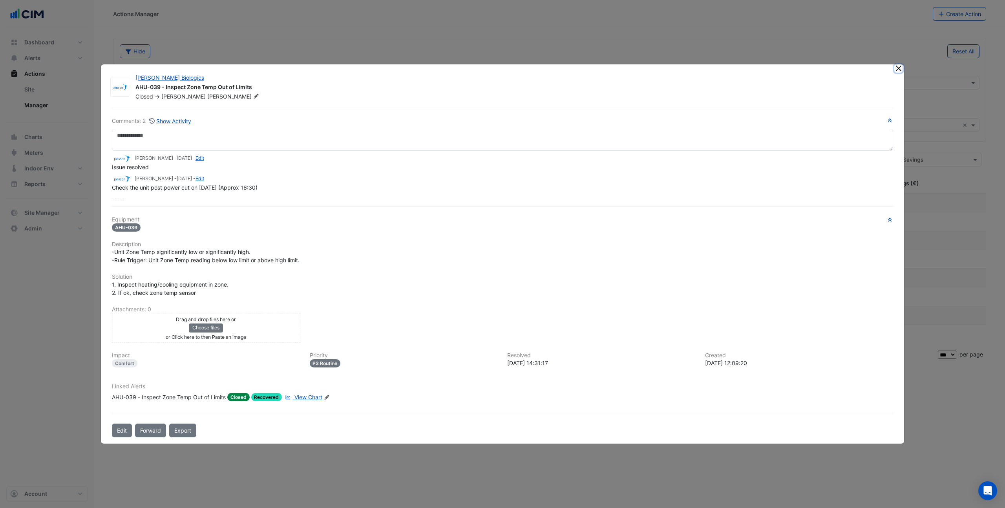
click at [901, 70] on button "Close" at bounding box center [898, 68] width 8 height 8
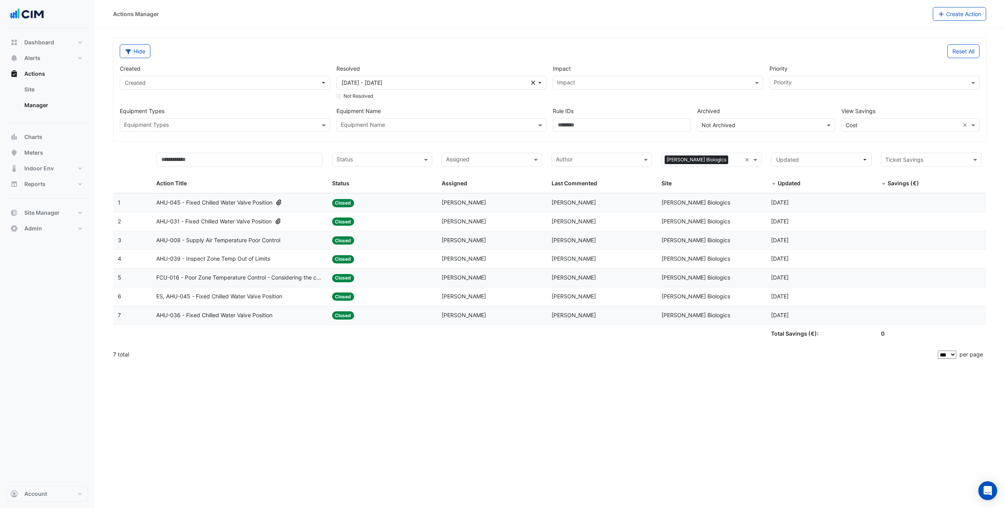
click at [263, 296] on span "ES, AHU-045 - Fixed Chilled Water Valve Position" at bounding box center [219, 296] width 126 height 9
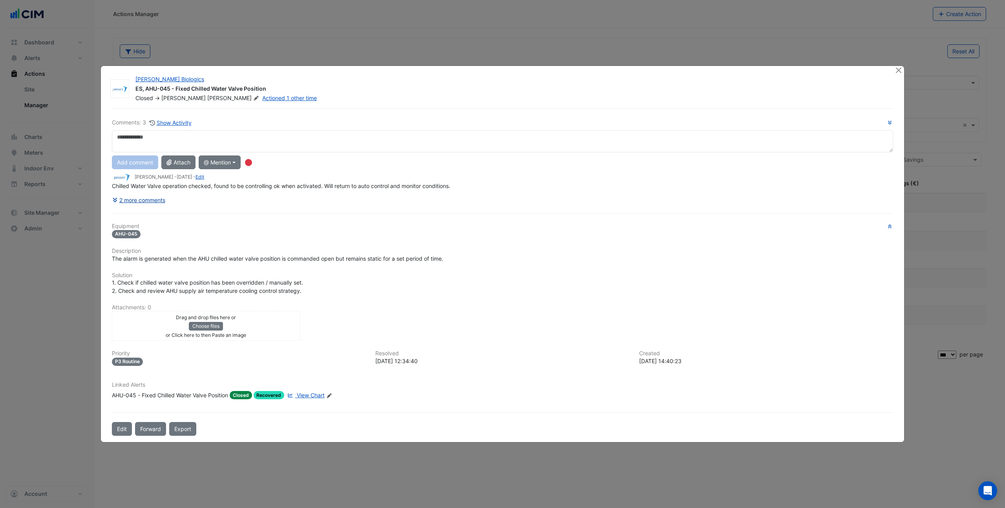
click at [151, 202] on button "2 more comments" at bounding box center [139, 200] width 54 height 14
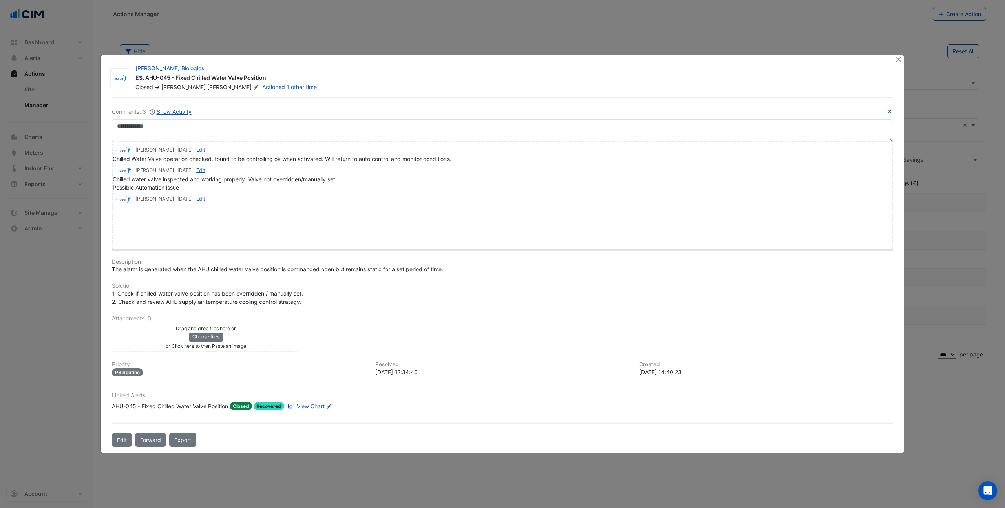
drag, startPoint x: 115, startPoint y: 216, endPoint x: 120, endPoint y: 248, distance: 31.9
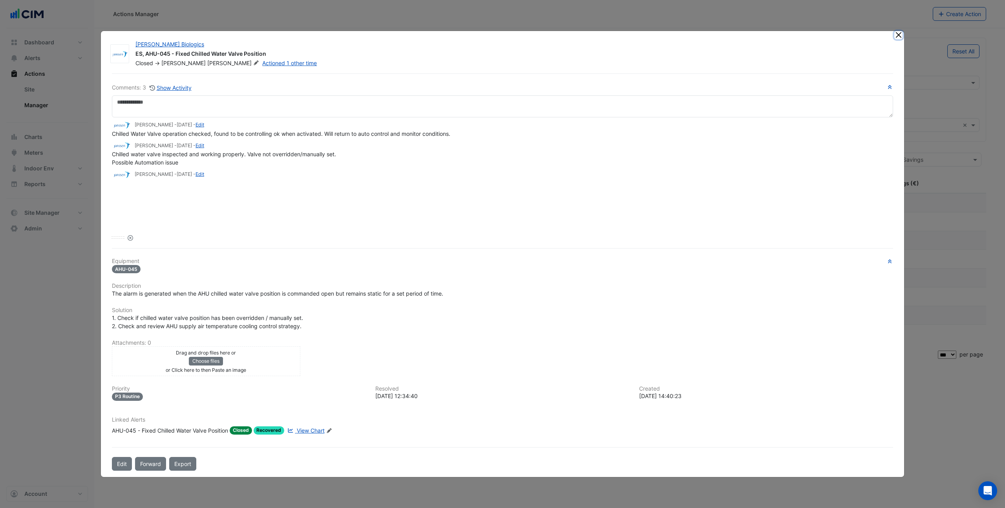
click at [896, 34] on button "Close" at bounding box center [898, 35] width 8 height 8
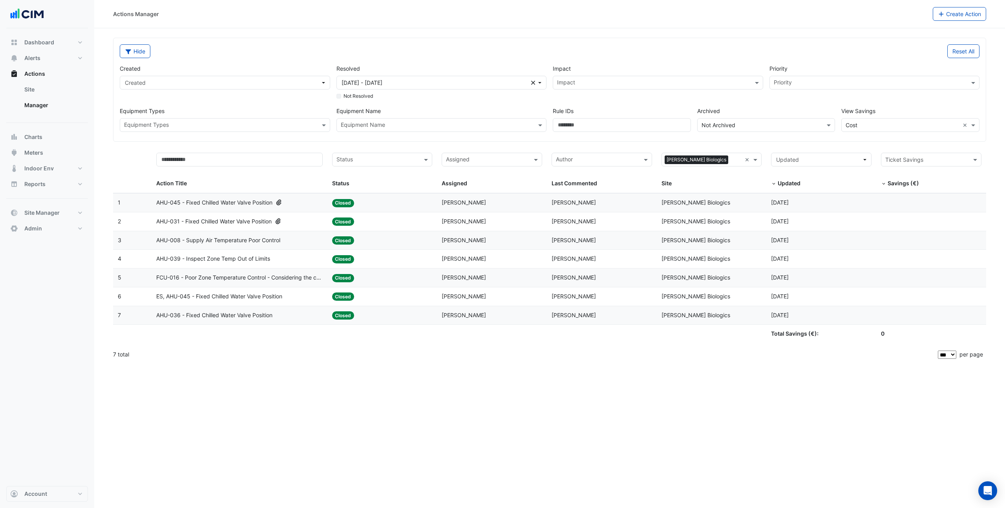
click at [285, 313] on div "AHU-036 - Fixed Chilled Water Valve Position" at bounding box center [239, 315] width 166 height 9
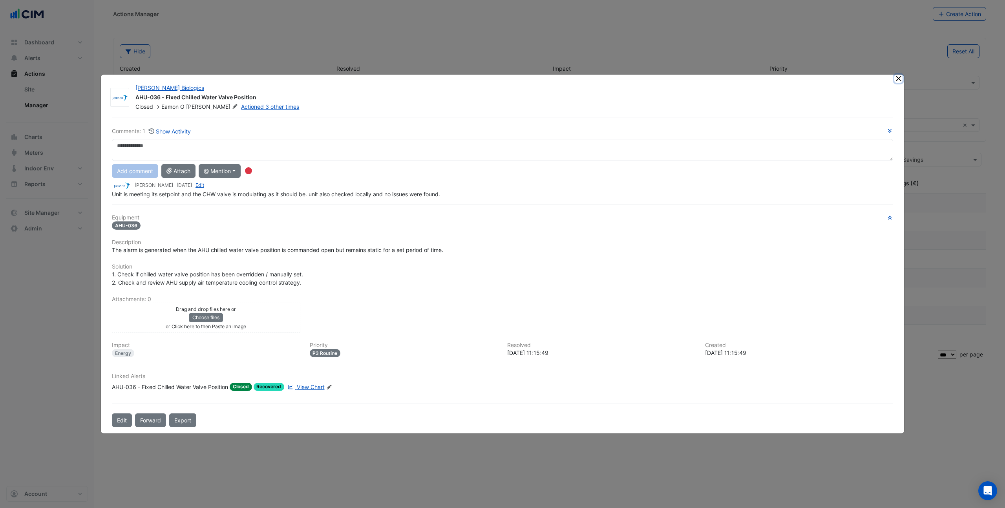
click at [898, 80] on button "Close" at bounding box center [898, 79] width 8 height 8
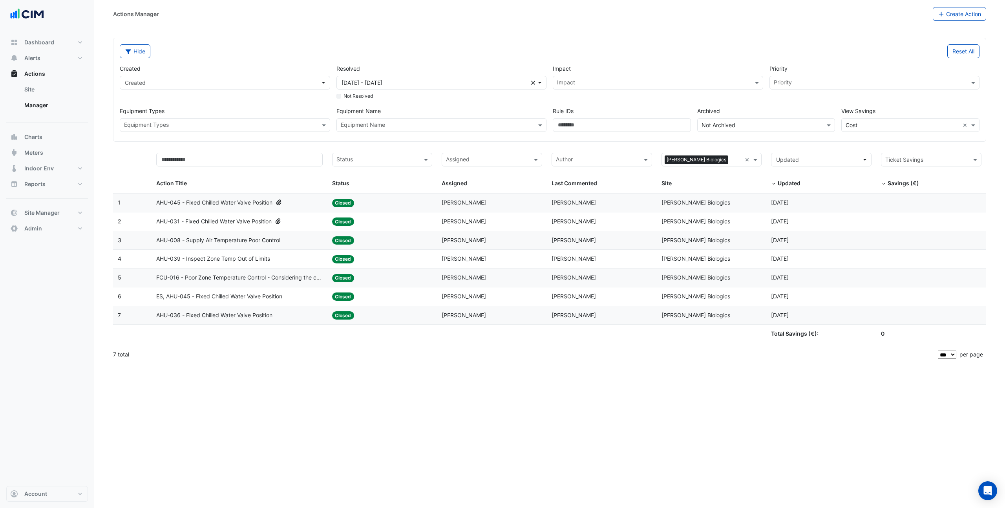
click at [310, 224] on div "AHU-031 - Fixed Chilled Water Valve Position" at bounding box center [239, 221] width 166 height 9
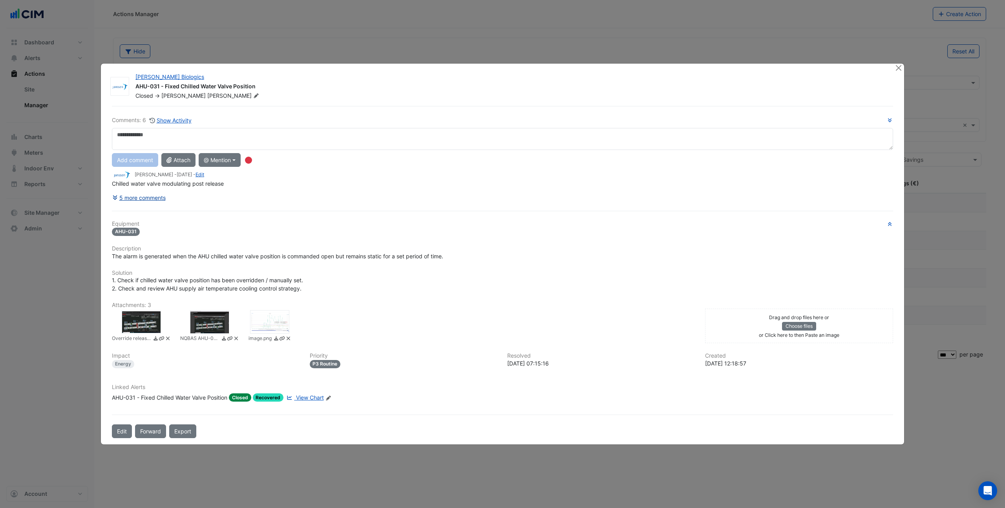
click at [156, 198] on button "5 more comments" at bounding box center [139, 198] width 54 height 14
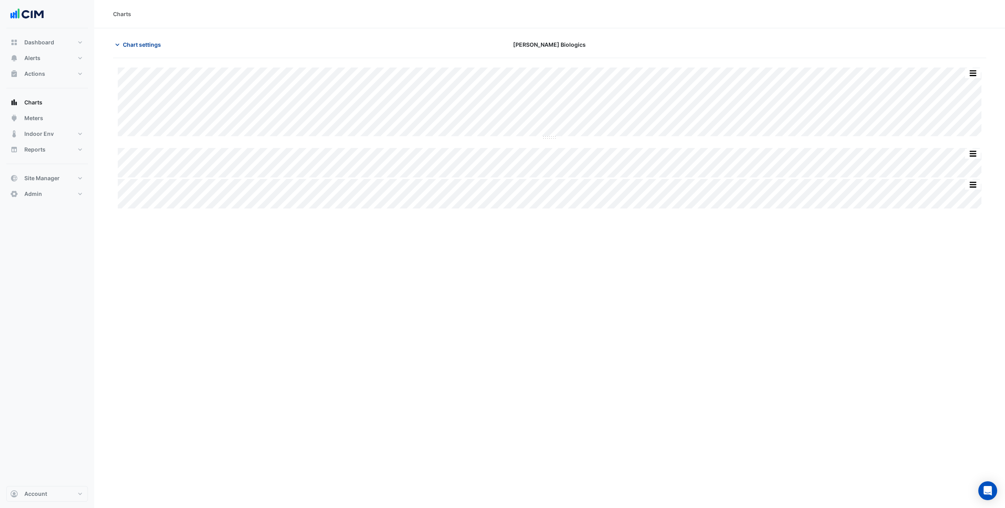
click at [146, 47] on span "Chart settings" at bounding box center [142, 44] width 38 height 8
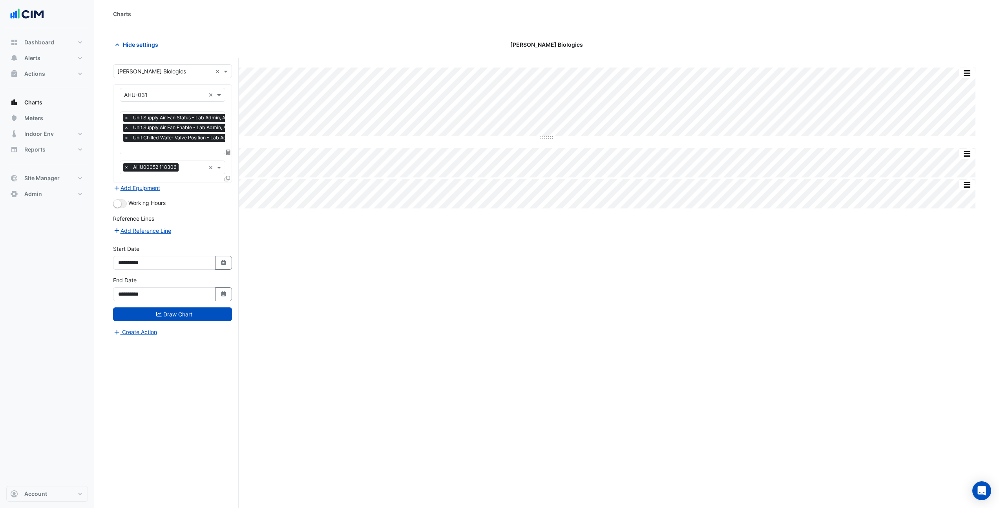
click at [147, 147] on input "text" at bounding box center [191, 148] width 135 height 8
type input "***"
click at [159, 166] on span "Unit Hot Water Valve Position - Lab Admin, AHU-31" at bounding box center [191, 163] width 130 height 7
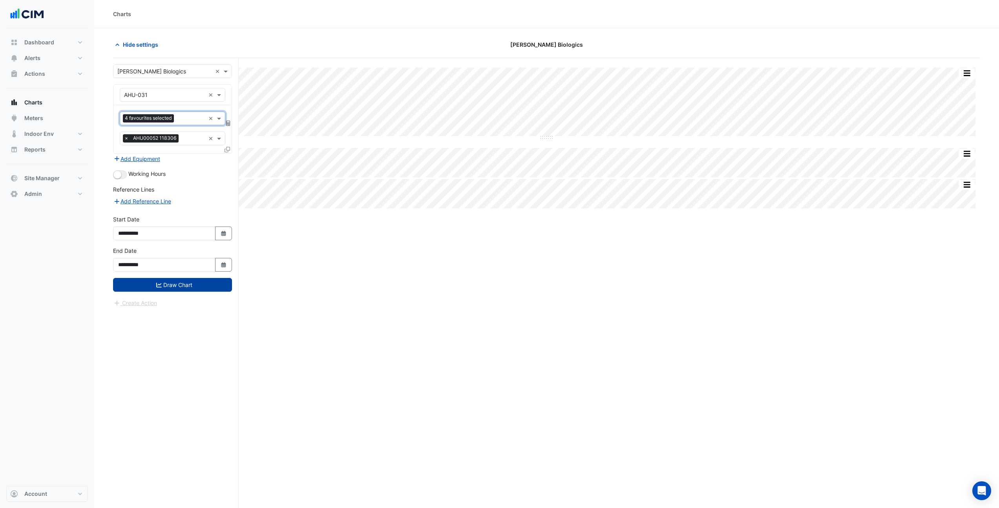
click at [202, 290] on button "Draw Chart" at bounding box center [172, 285] width 119 height 14
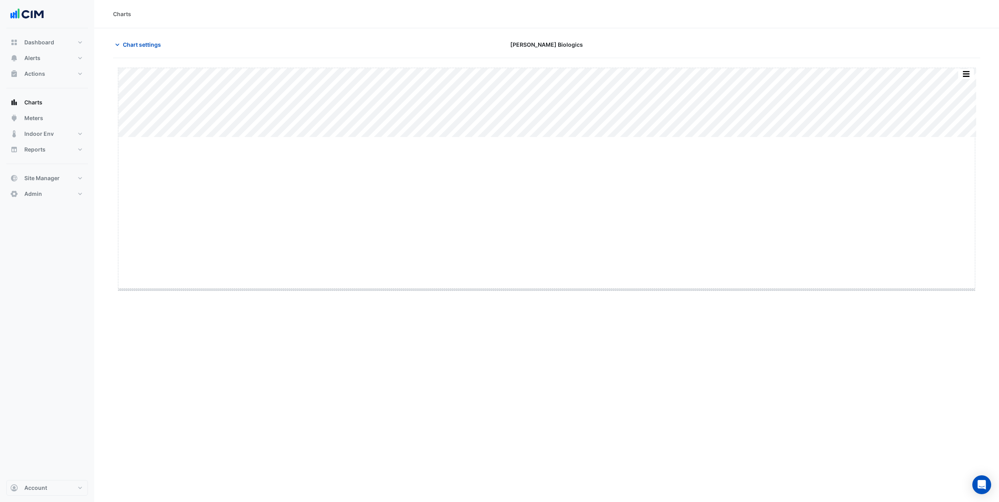
drag, startPoint x: 546, startPoint y: 137, endPoint x: 529, endPoint y: 297, distance: 161.5
